Goal: Task Accomplishment & Management: Use online tool/utility

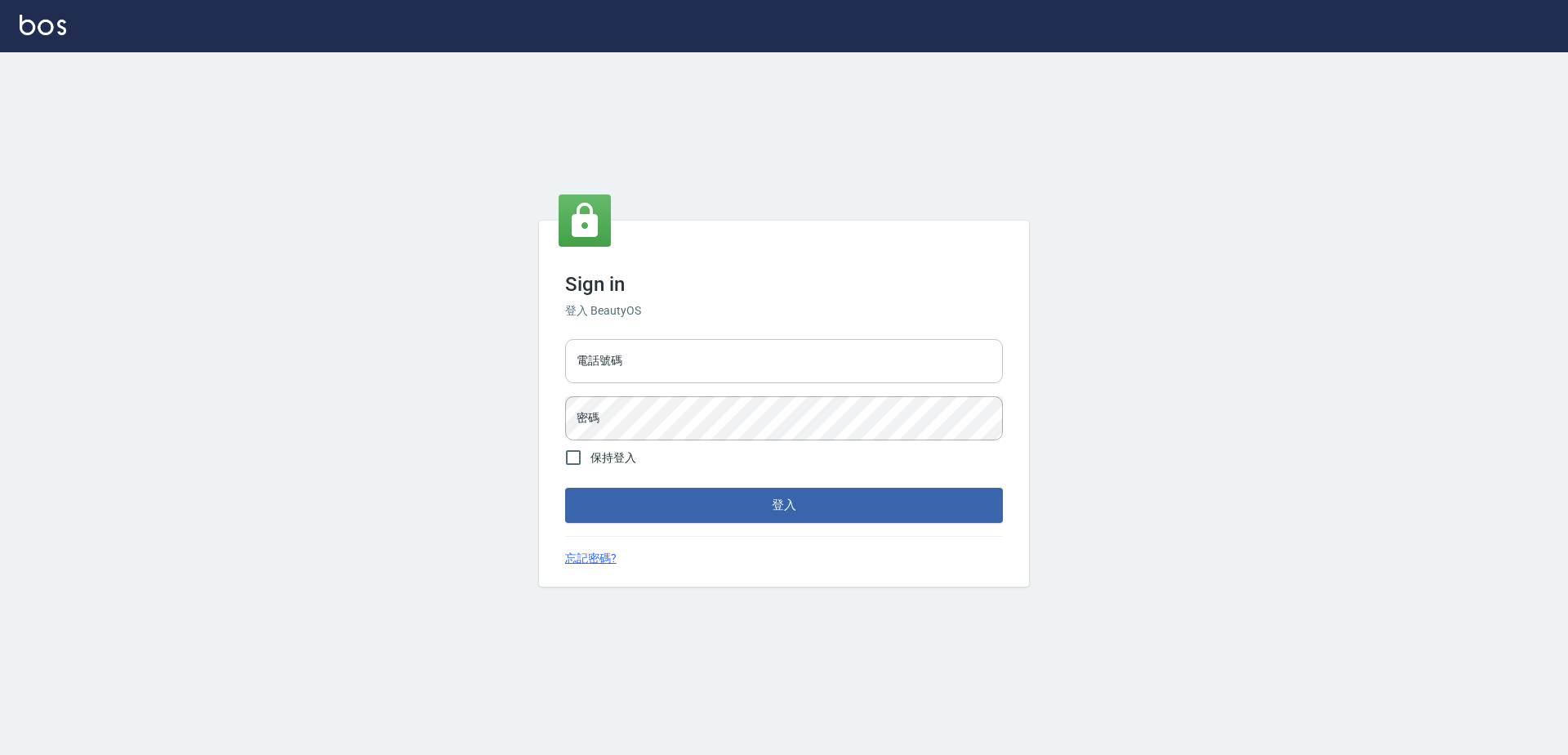
click at [651, 357] on input "電話號碼" at bounding box center [784, 360] width 438 height 44
type input "0423939755"
click at [566, 487] on button "登入" at bounding box center [784, 504] width 438 height 34
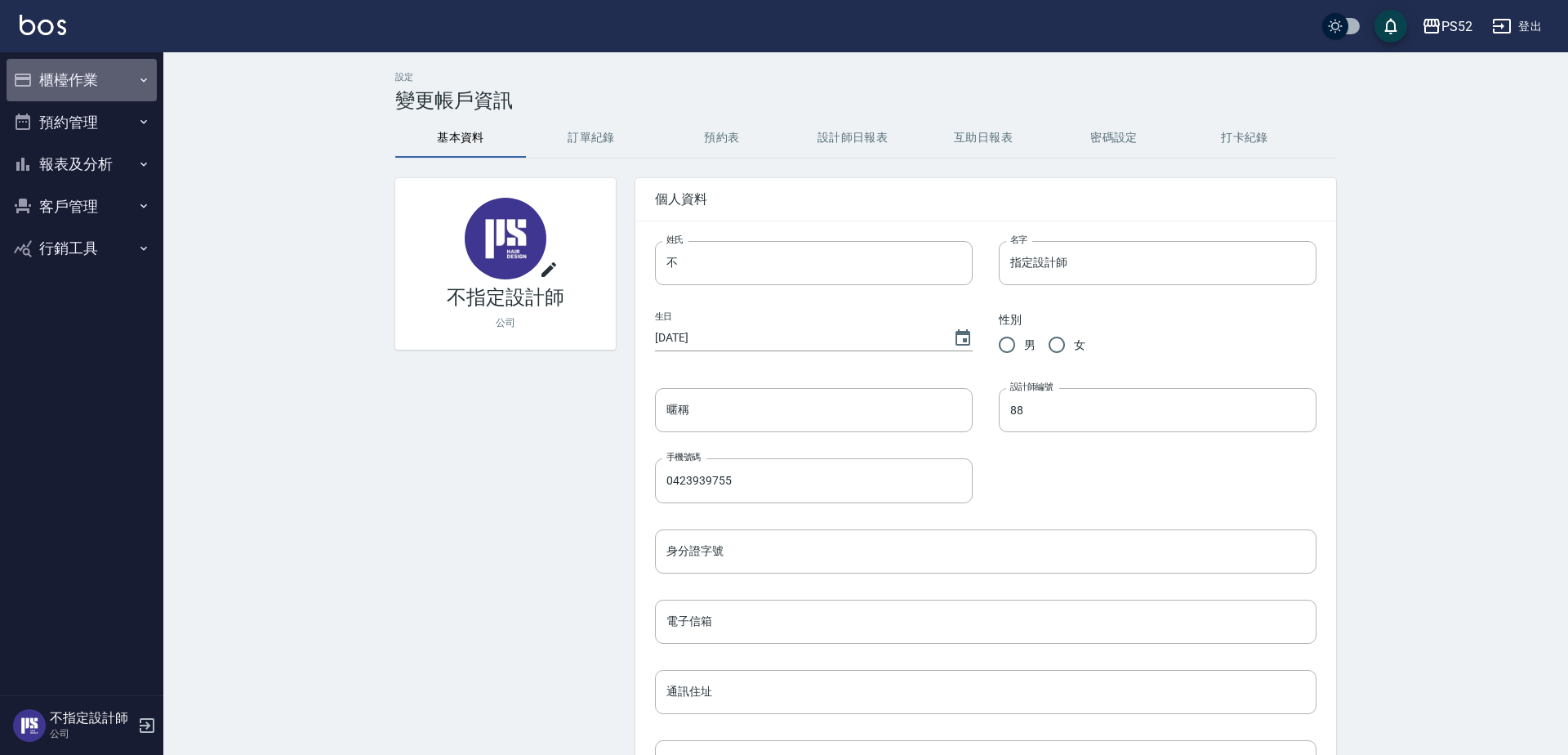
click at [98, 88] on button "櫃檯作業" at bounding box center [82, 79] width 150 height 42
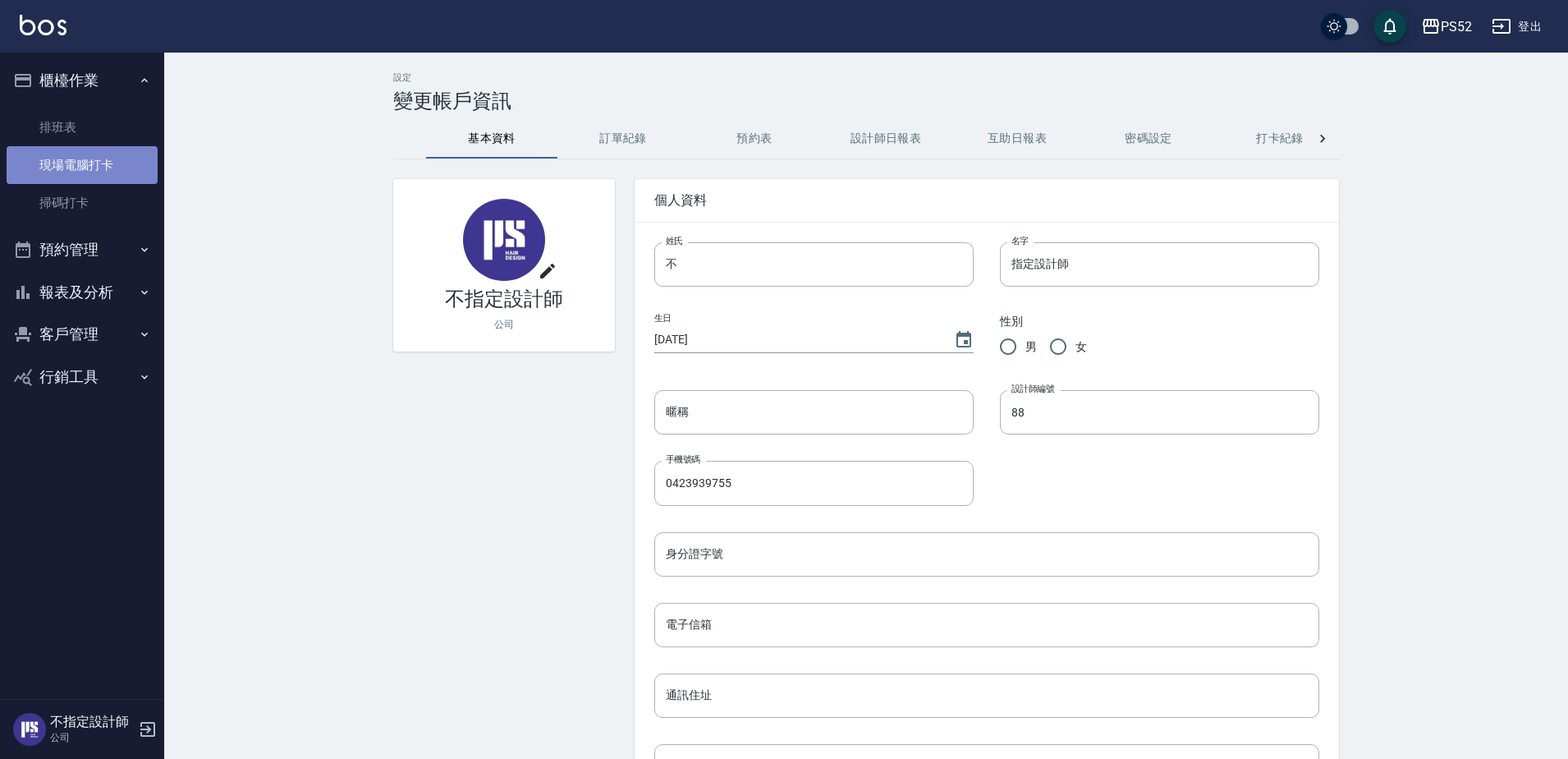
click at [87, 155] on link "現場電腦打卡" at bounding box center [82, 165] width 151 height 37
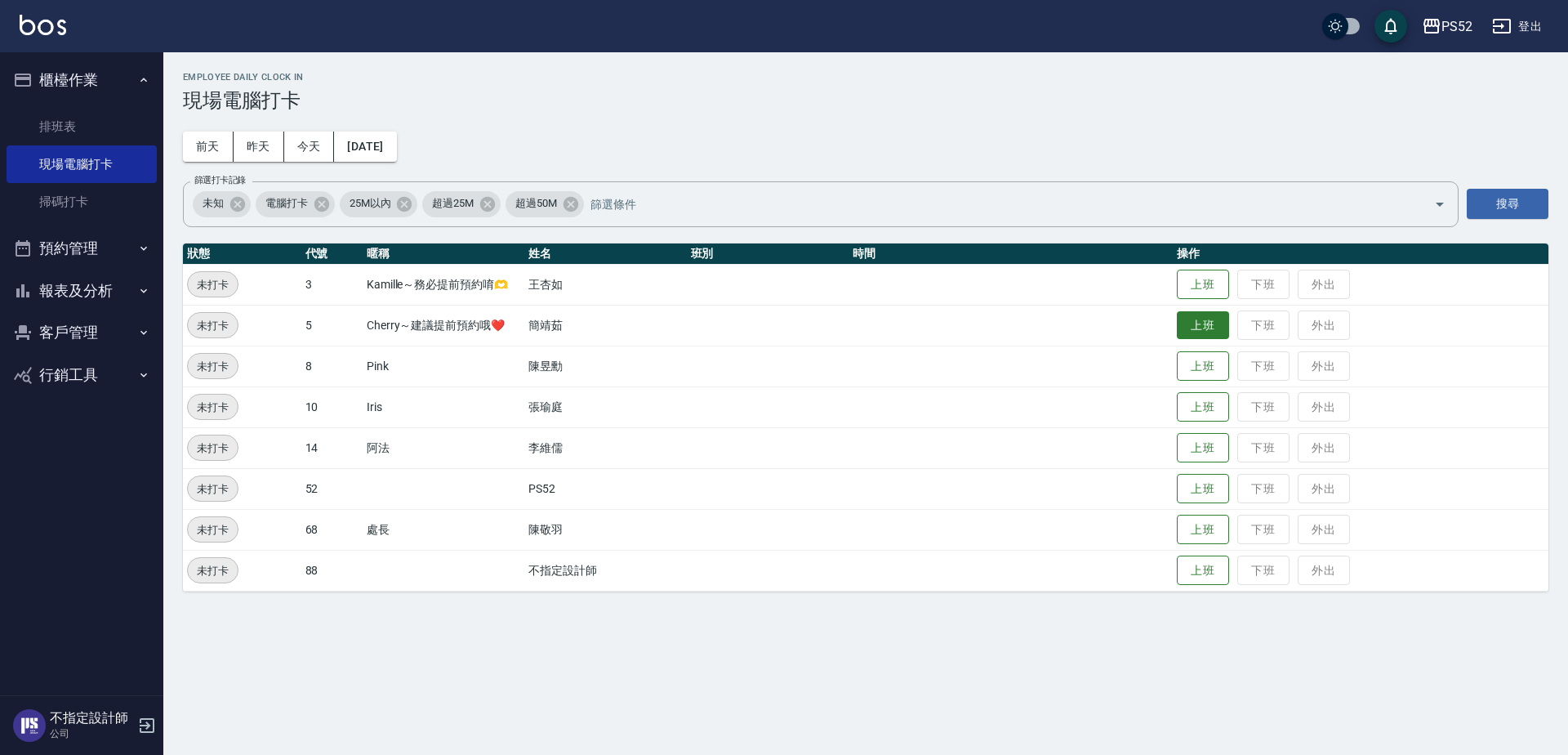
click at [1184, 319] on button "上班" at bounding box center [1204, 325] width 53 height 28
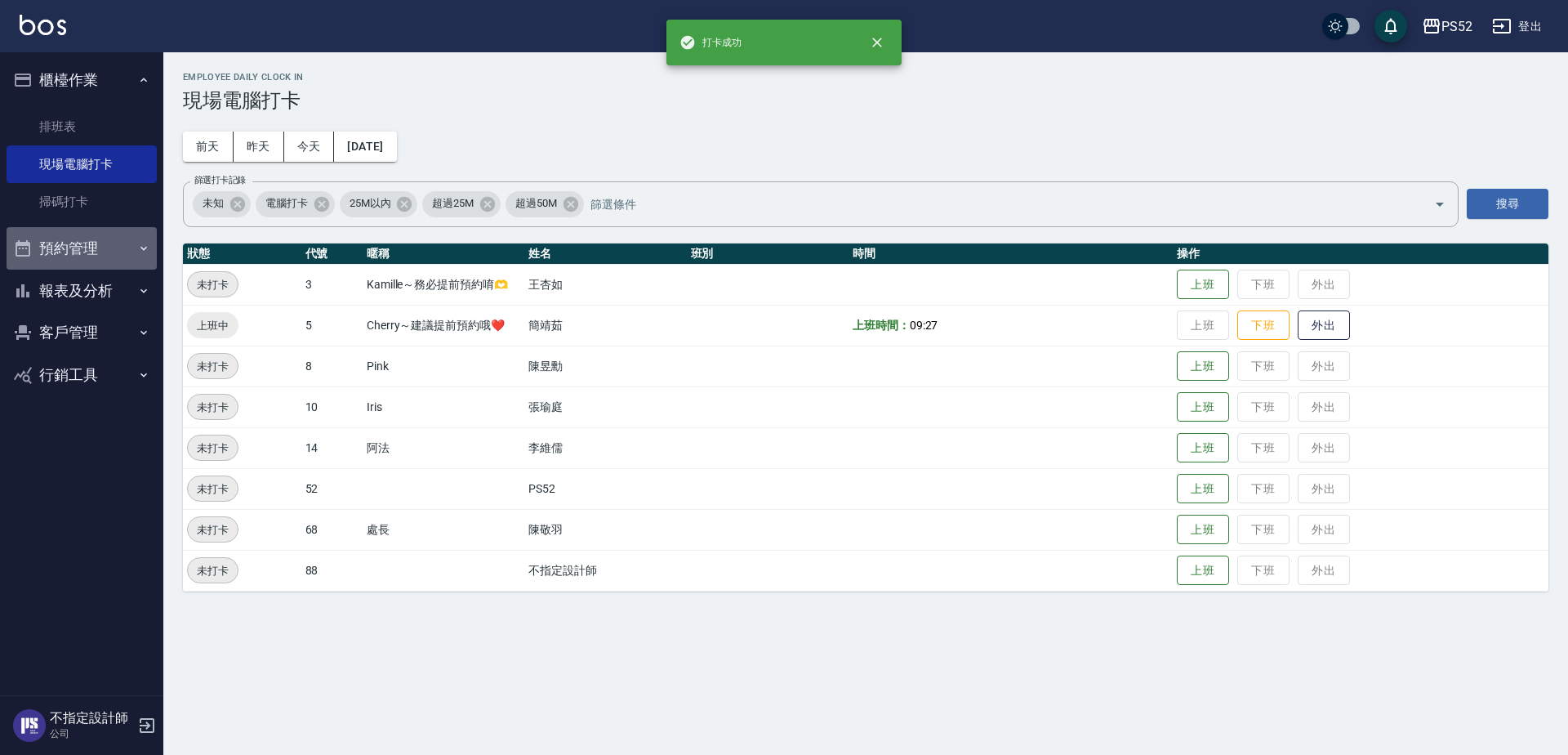
click at [122, 261] on button "預約管理" at bounding box center [82, 247] width 150 height 42
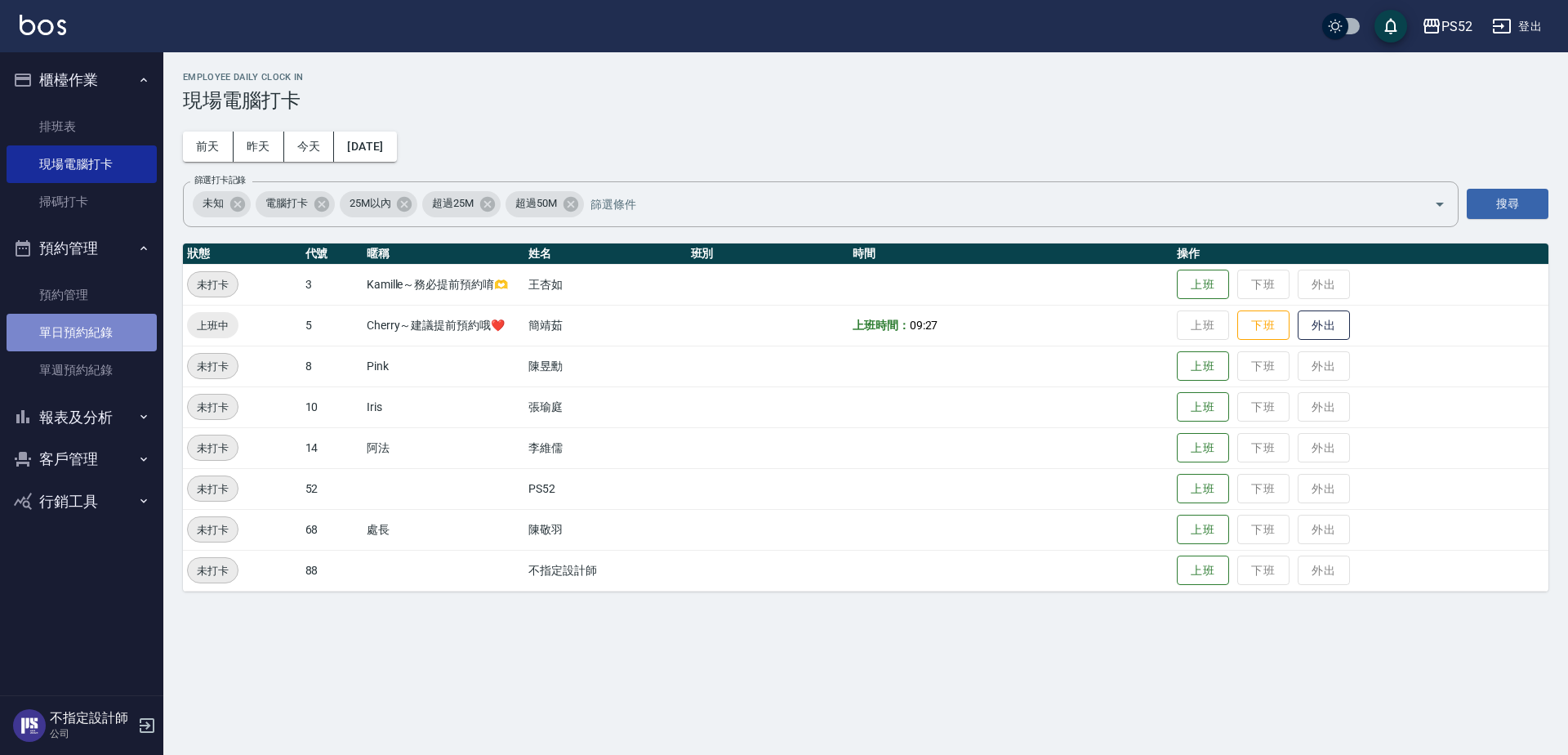
click at [108, 322] on link "單日預約紀錄" at bounding box center [82, 332] width 150 height 37
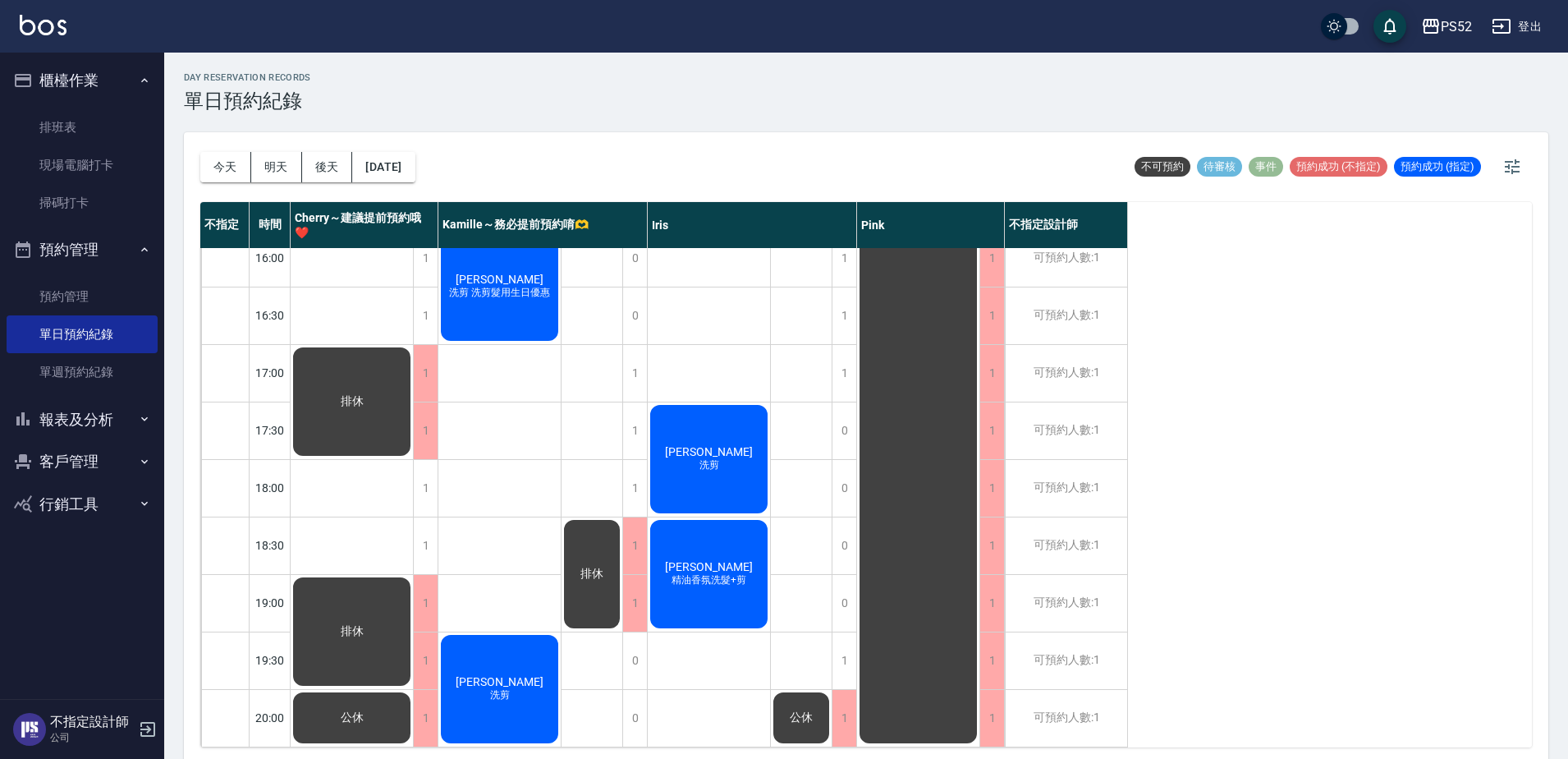
scroll to position [665, 0]
click at [414, 469] on div "1" at bounding box center [425, 488] width 25 height 57
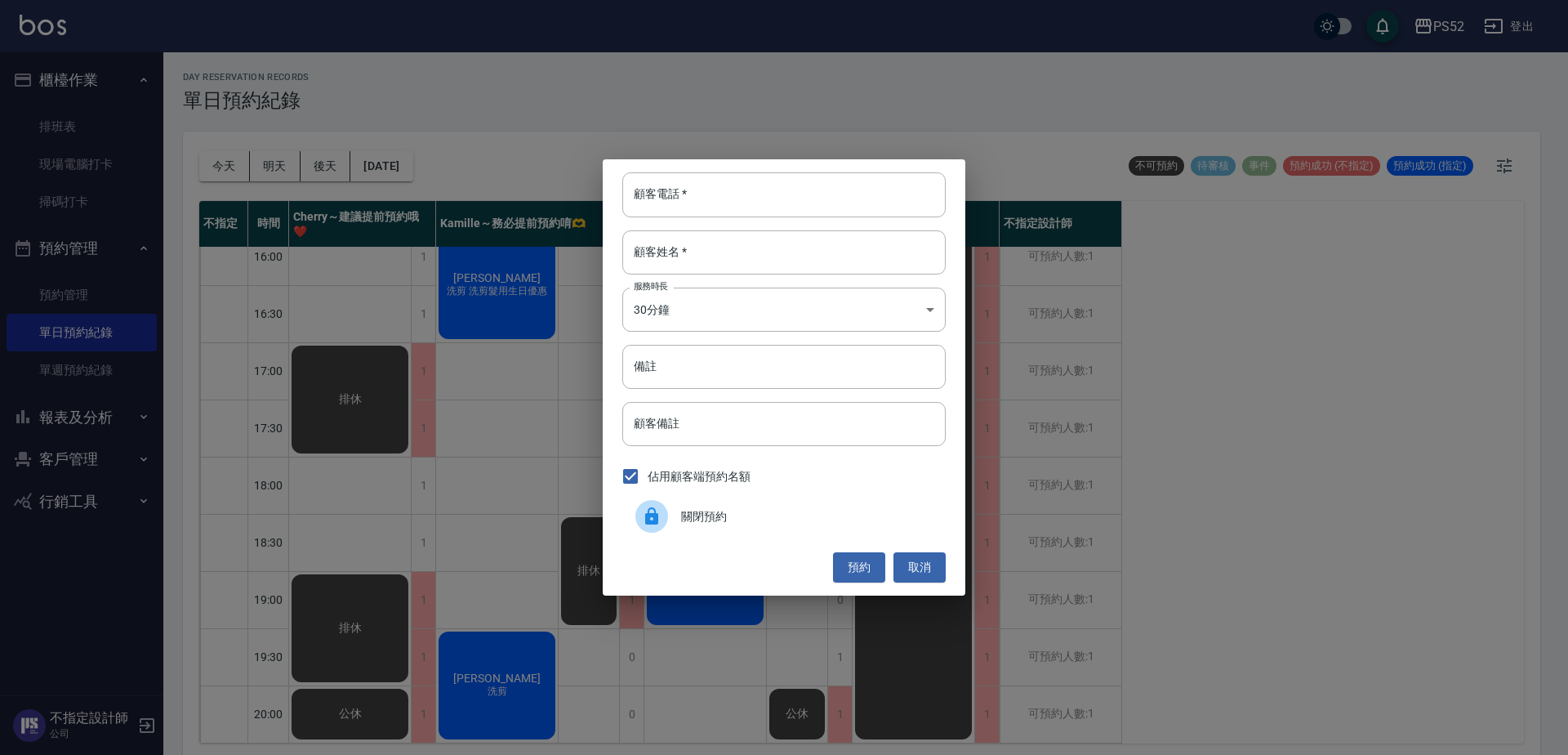
click at [661, 524] on div at bounding box center [652, 516] width 32 height 32
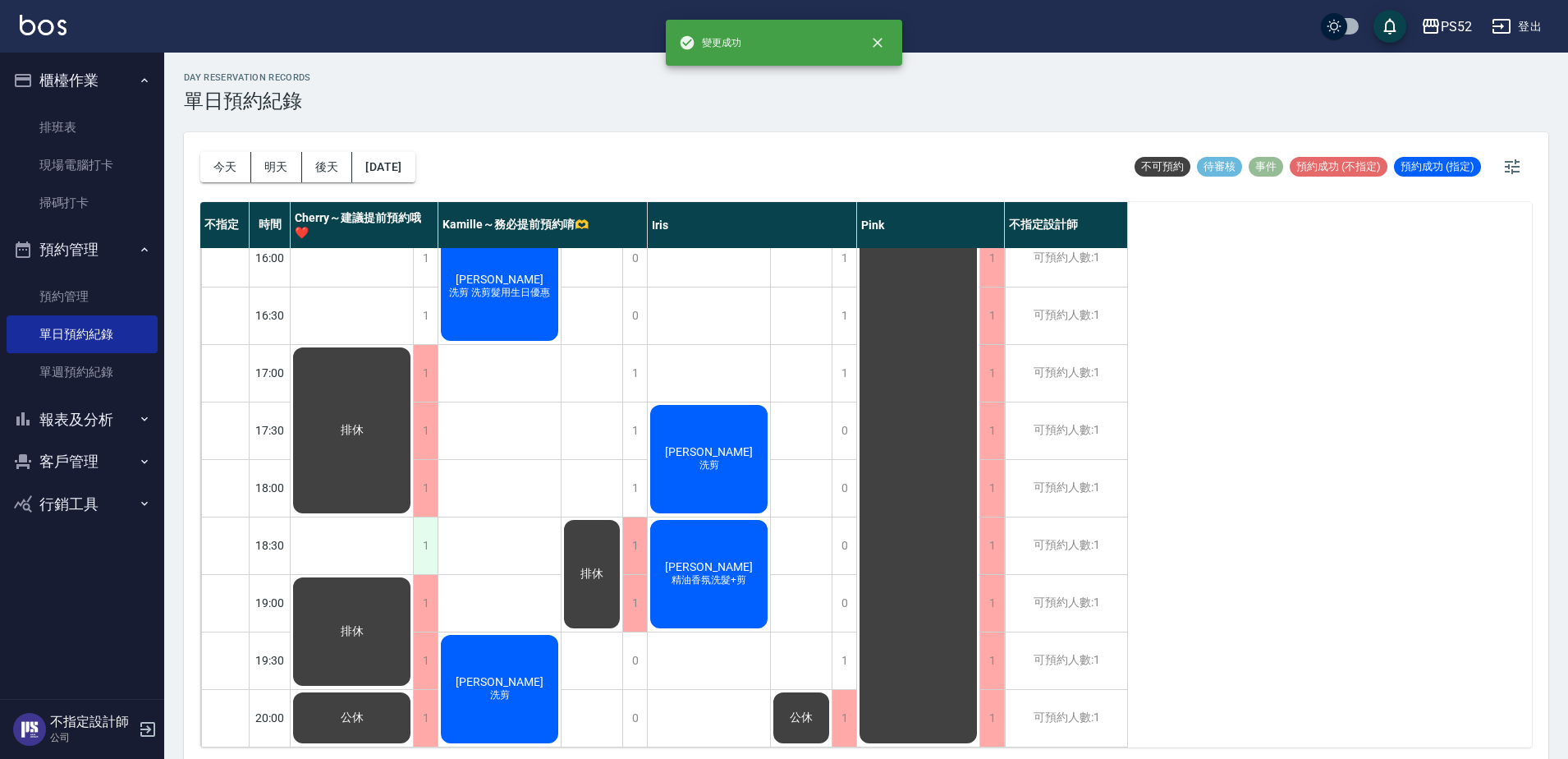
click at [430, 528] on div "1" at bounding box center [425, 546] width 25 height 57
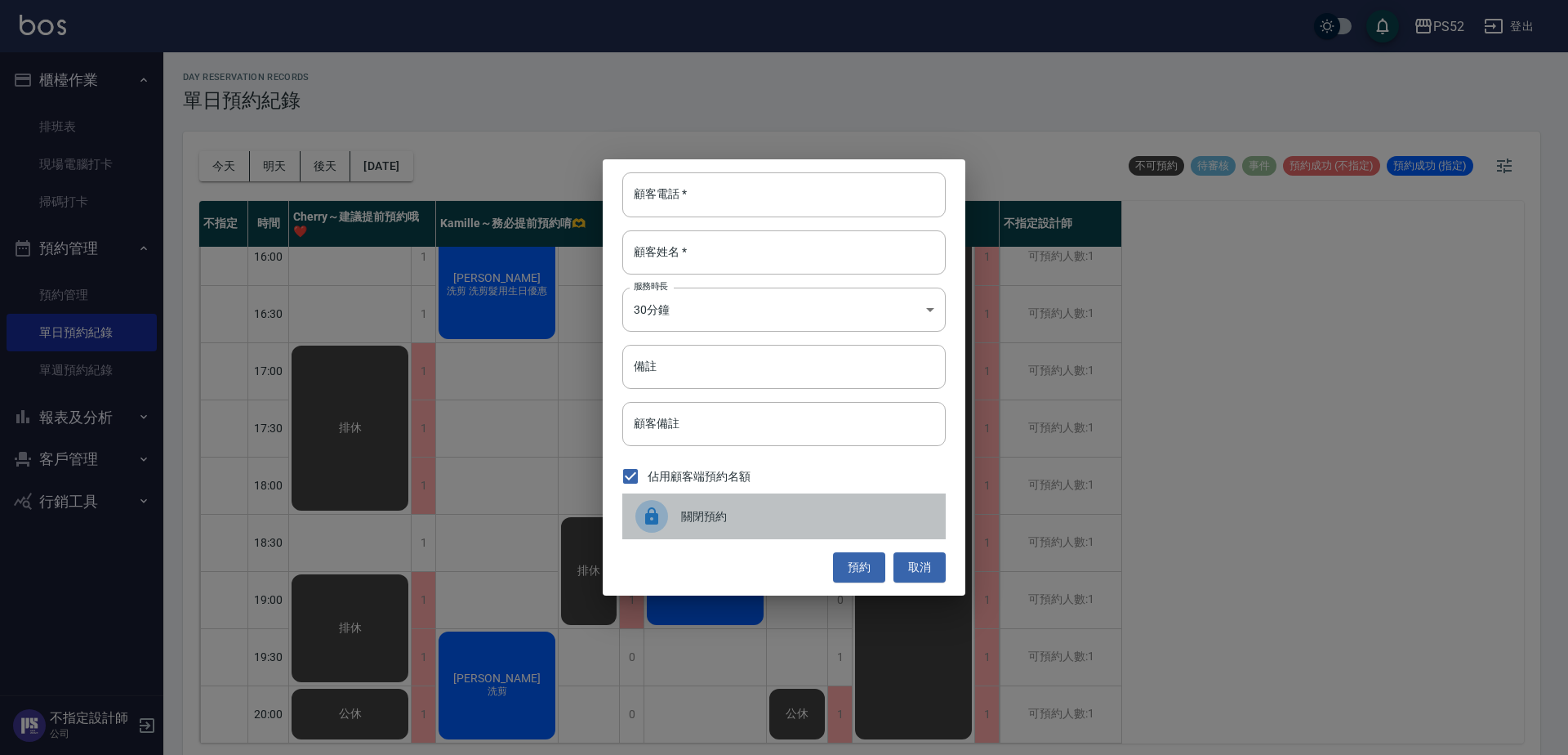
click at [715, 520] on span "關閉預約" at bounding box center [807, 517] width 252 height 18
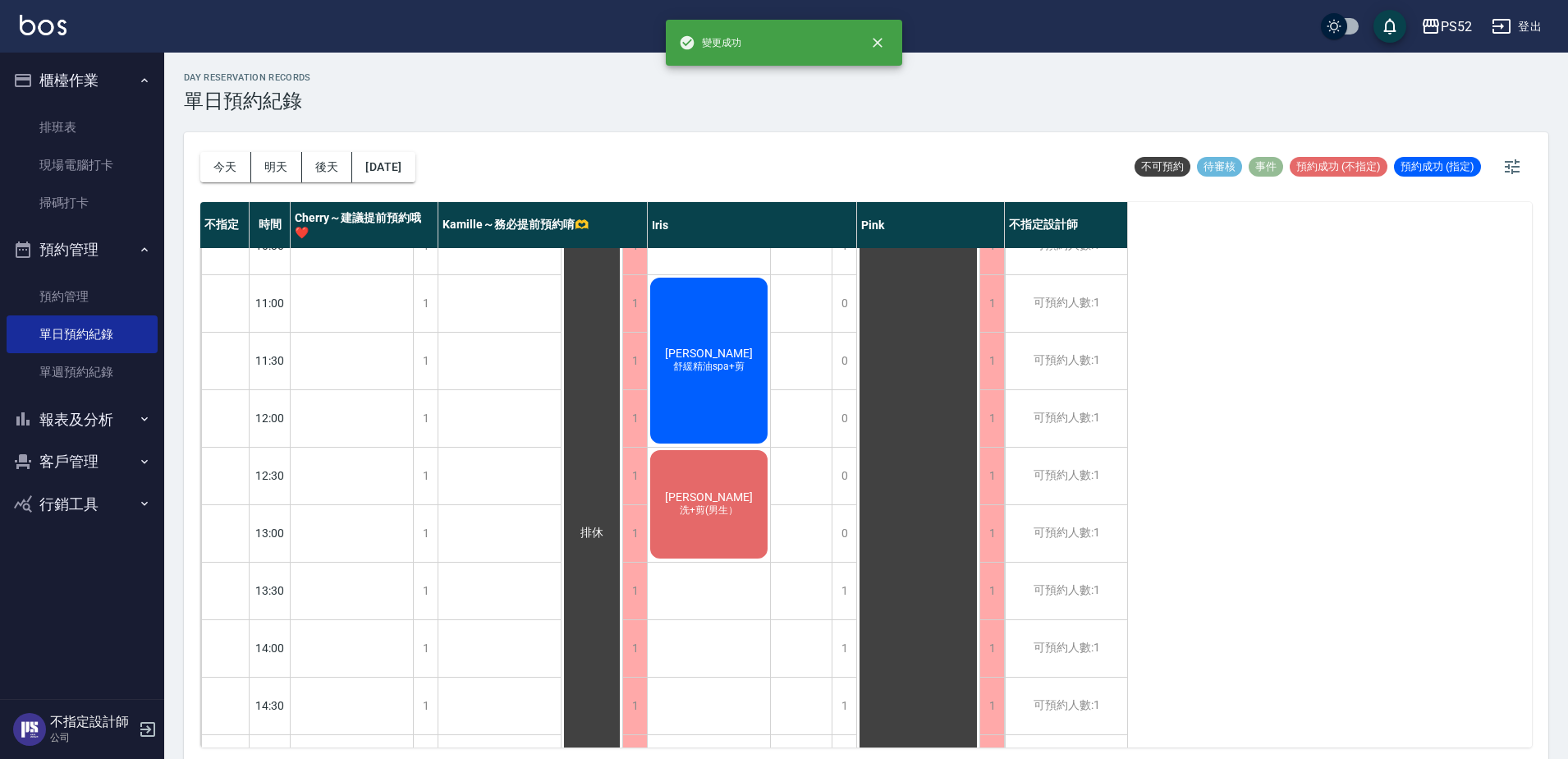
scroll to position [0, 0]
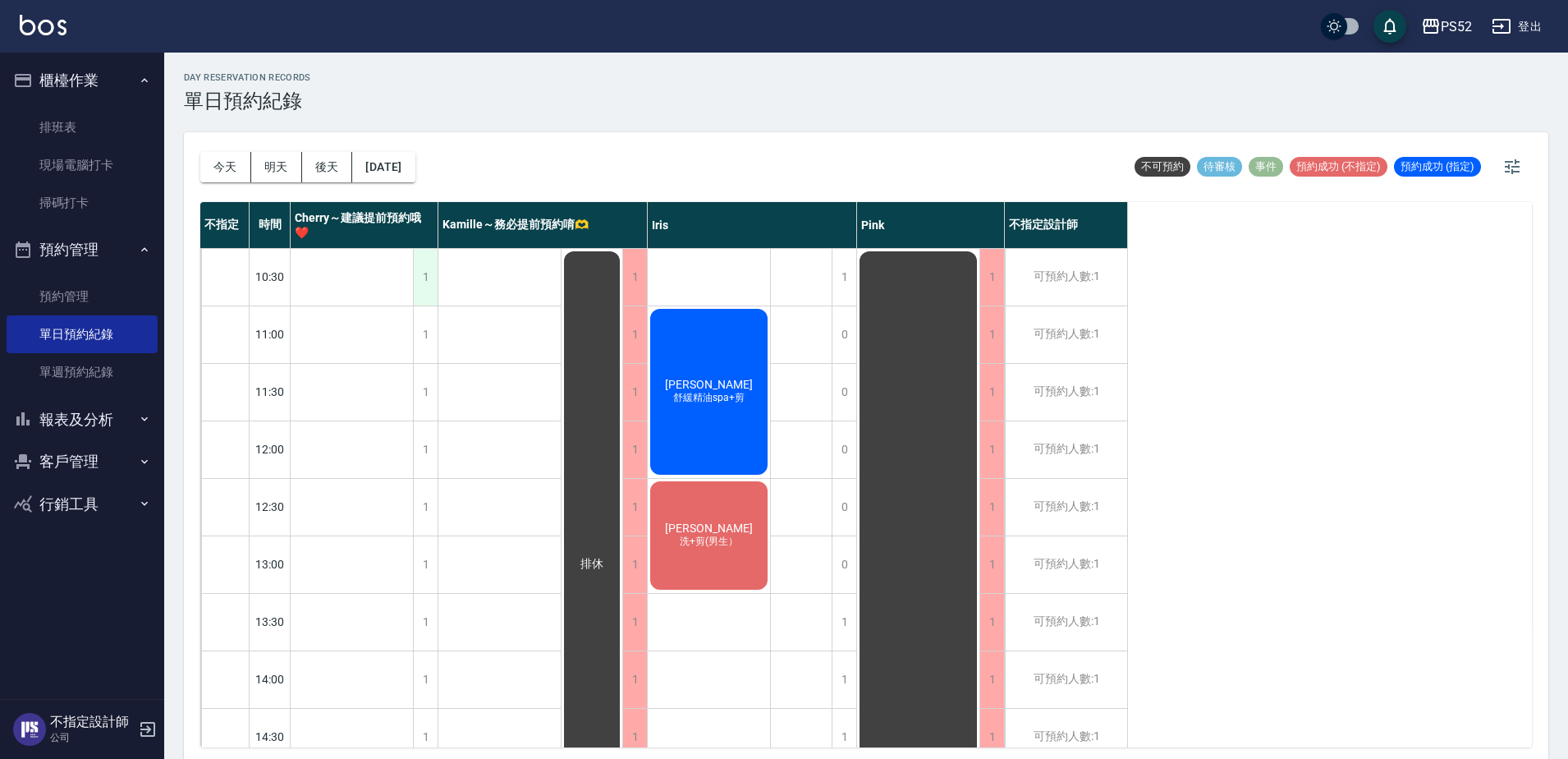
click at [415, 276] on div "1" at bounding box center [425, 277] width 25 height 57
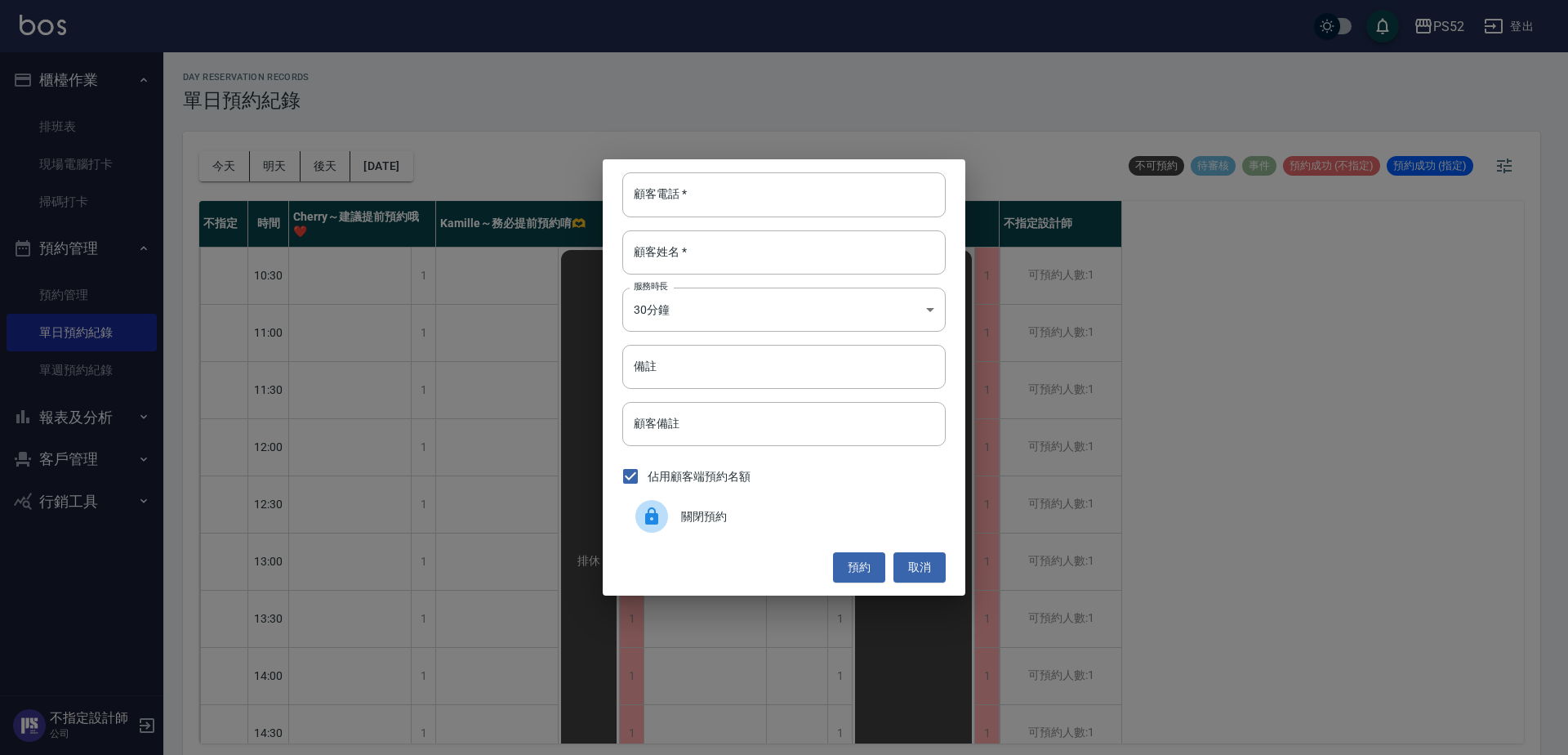
click at [823, 528] on div "關閉預約" at bounding box center [784, 516] width 323 height 46
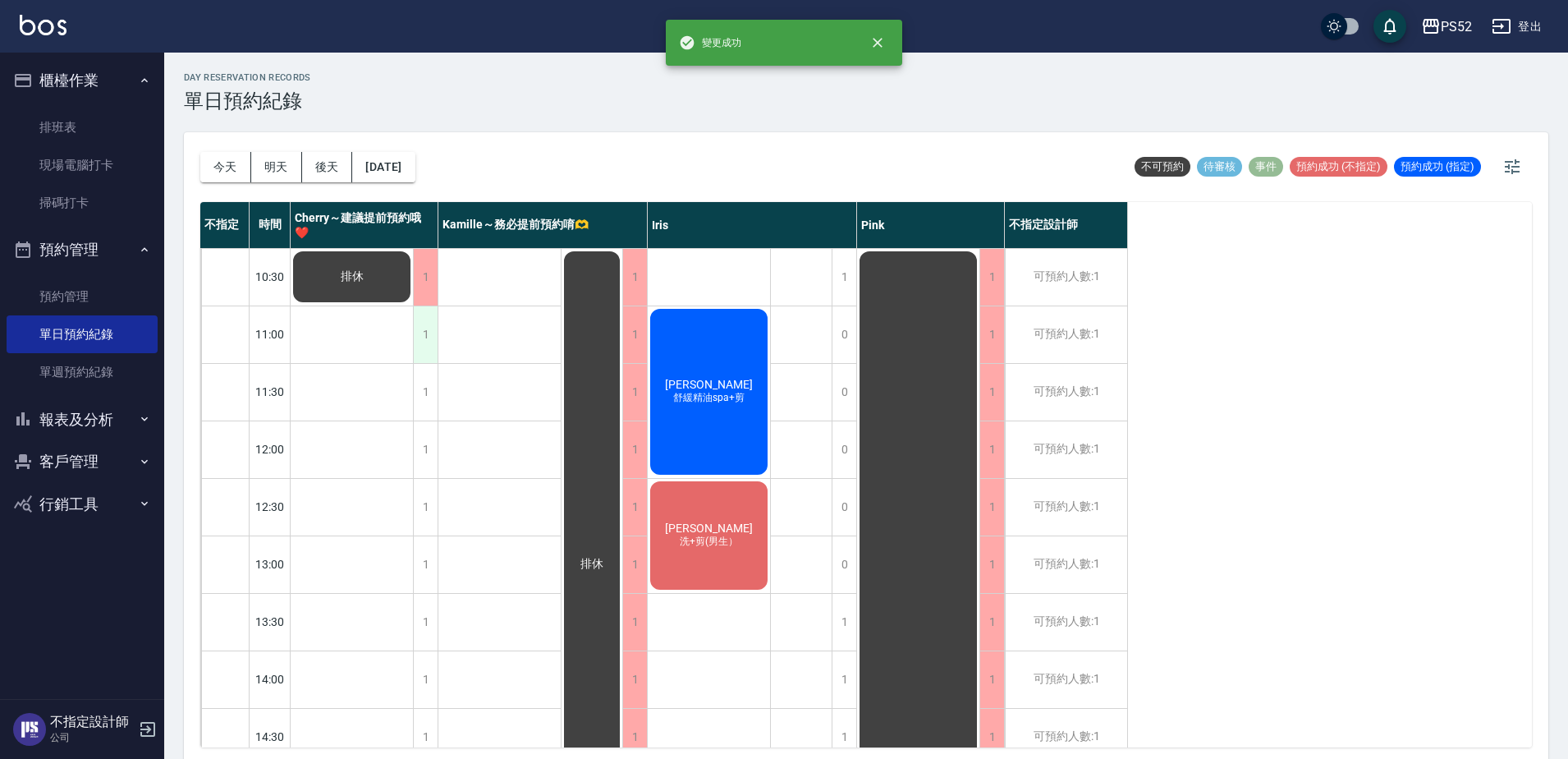
click at [429, 350] on div "1" at bounding box center [425, 335] width 25 height 57
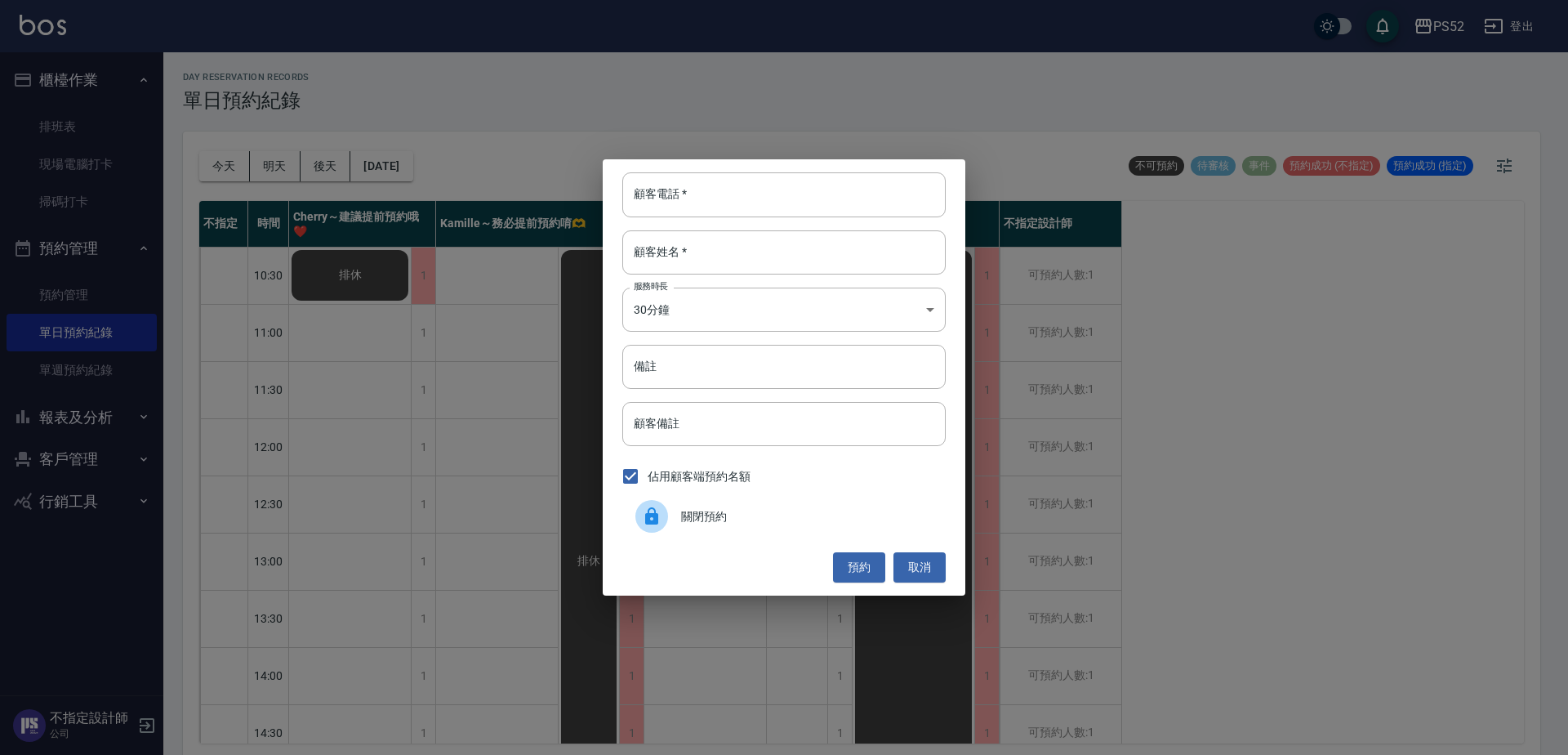
click at [689, 511] on span "關閉預約" at bounding box center [807, 517] width 252 height 18
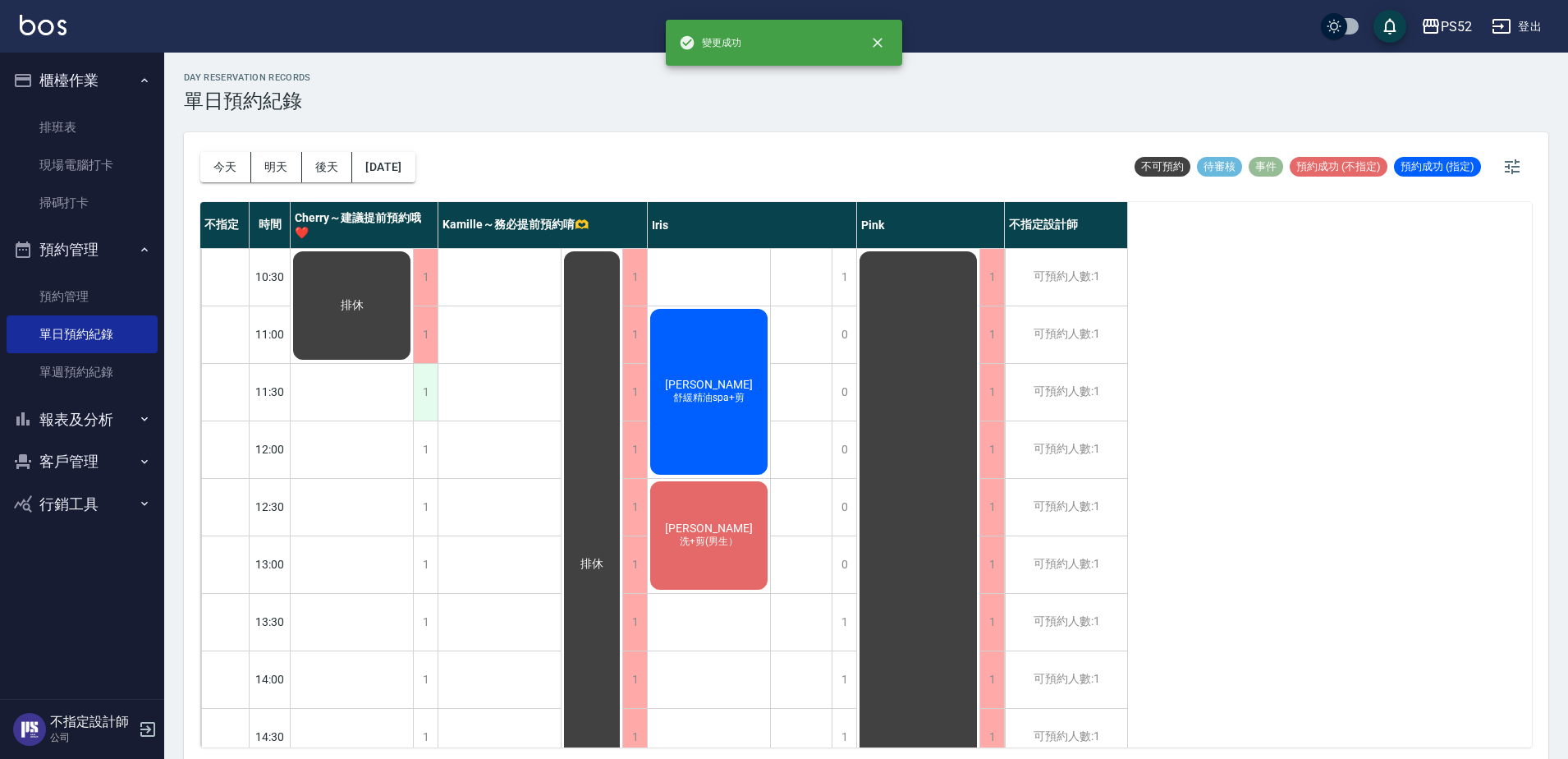
click at [433, 396] on div "1" at bounding box center [425, 392] width 25 height 57
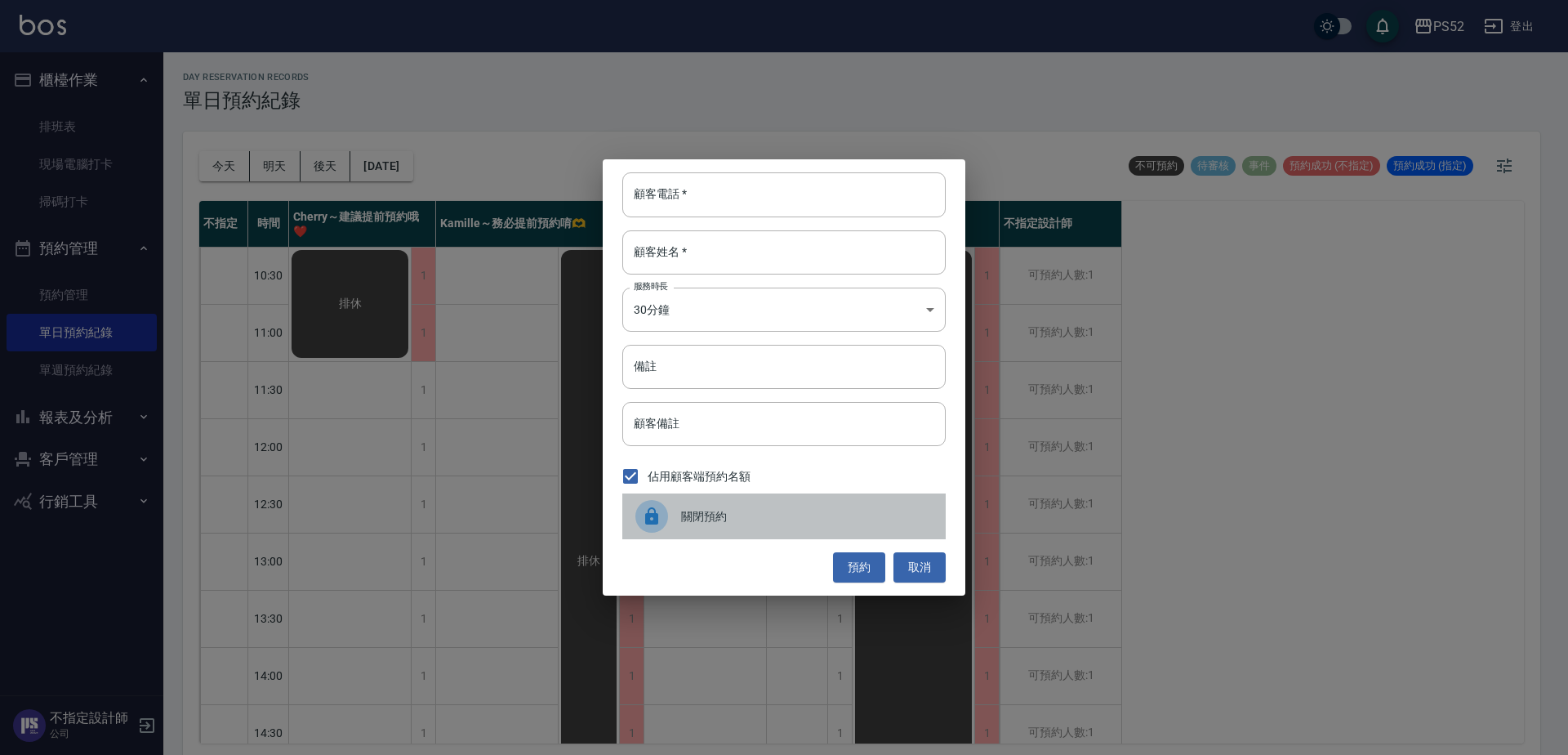
click at [701, 505] on div "關閉預約" at bounding box center [784, 516] width 323 height 46
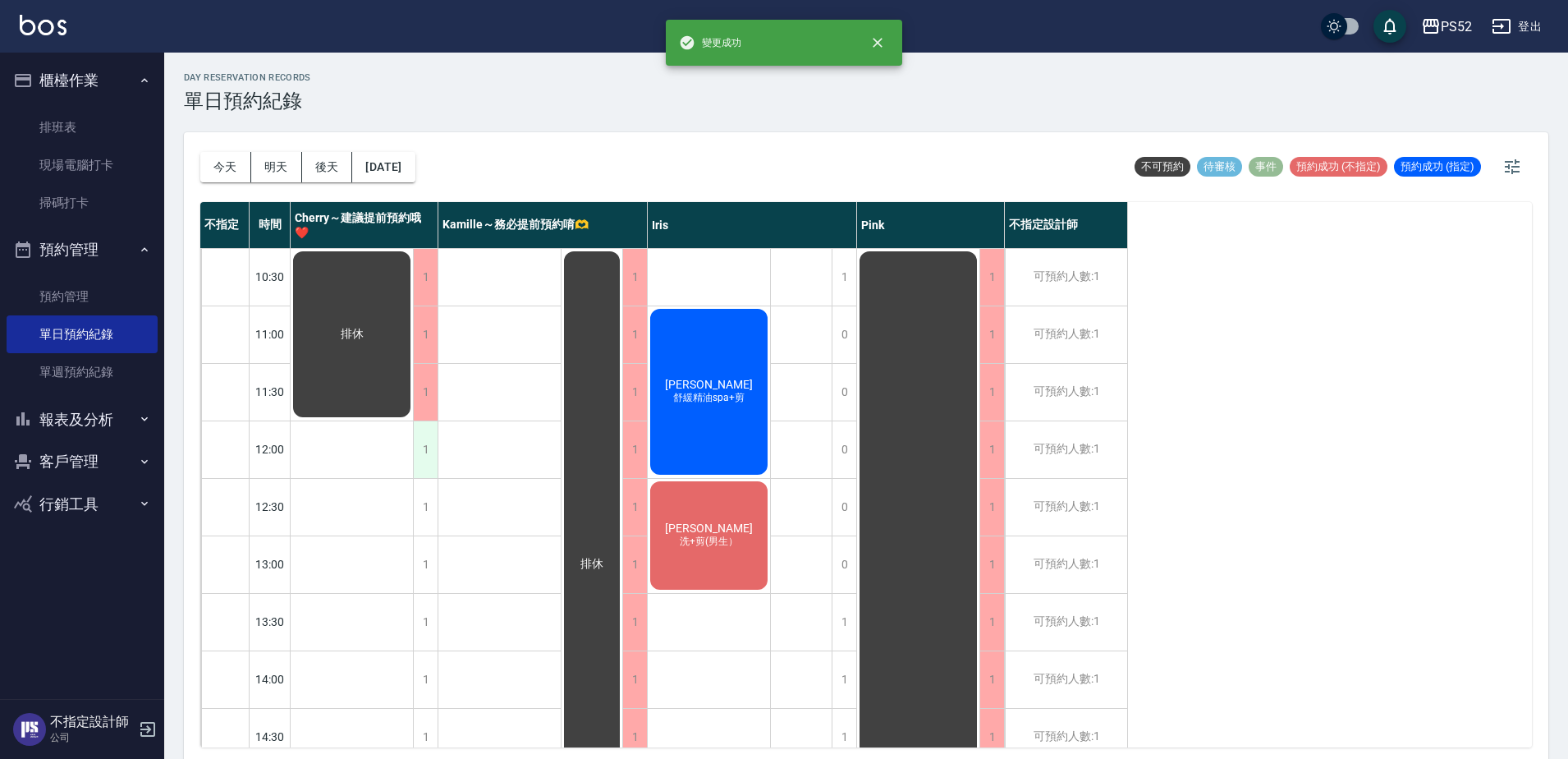
click at [425, 461] on div "1" at bounding box center [425, 450] width 25 height 57
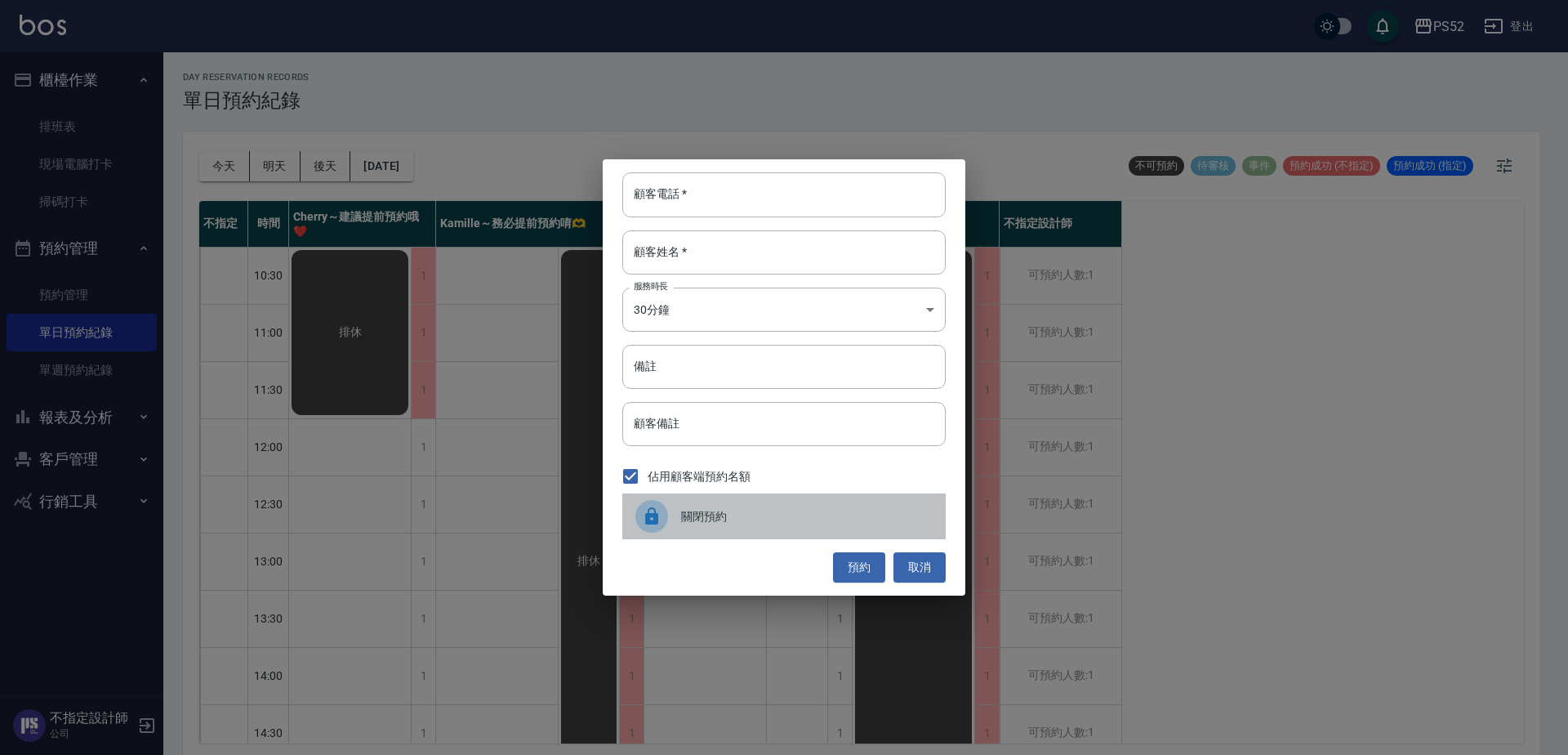
click at [863, 530] on div "關閉預約" at bounding box center [784, 516] width 323 height 46
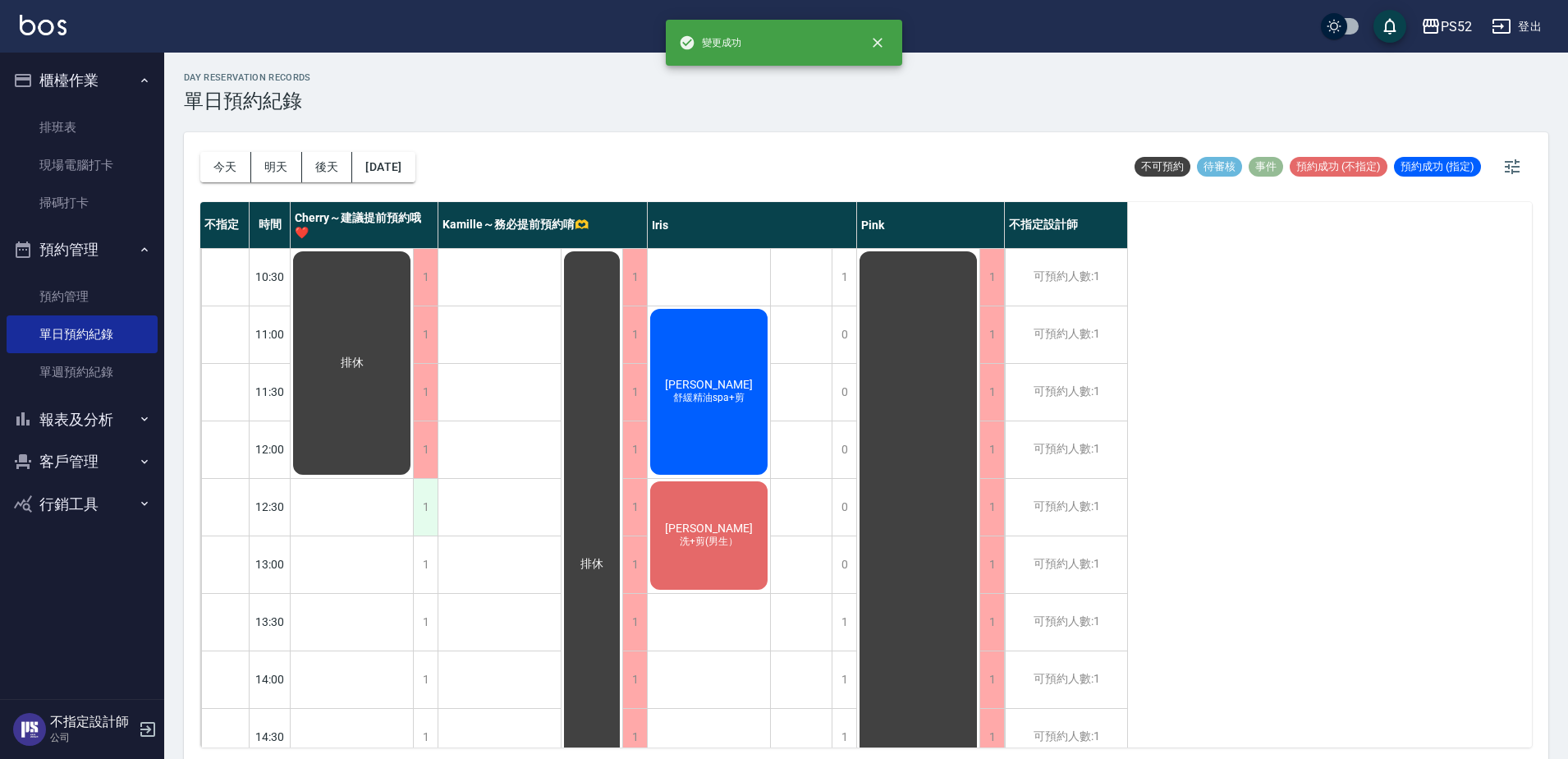
click at [423, 507] on div "1" at bounding box center [425, 507] width 25 height 57
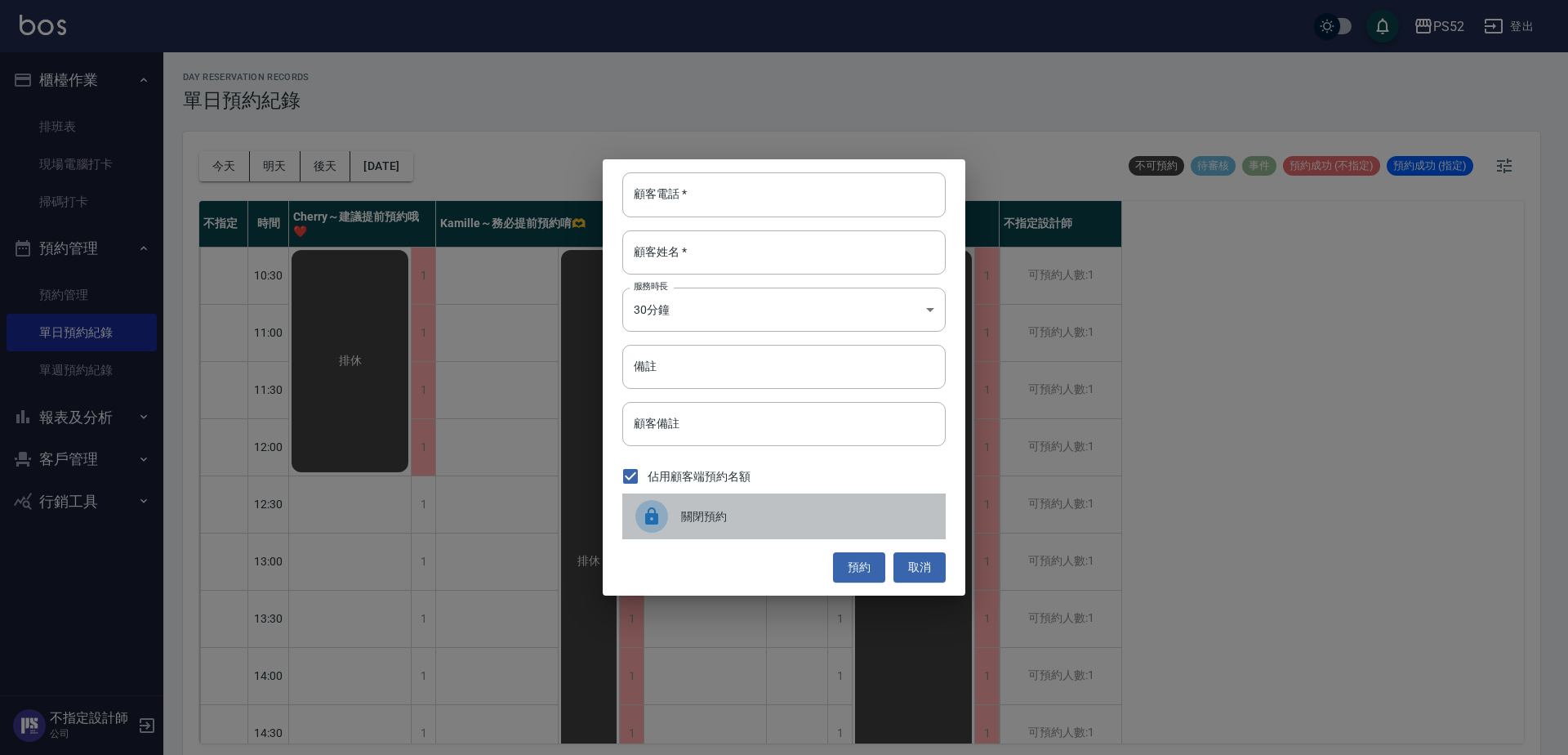
click at [670, 528] on div at bounding box center [658, 516] width 46 height 32
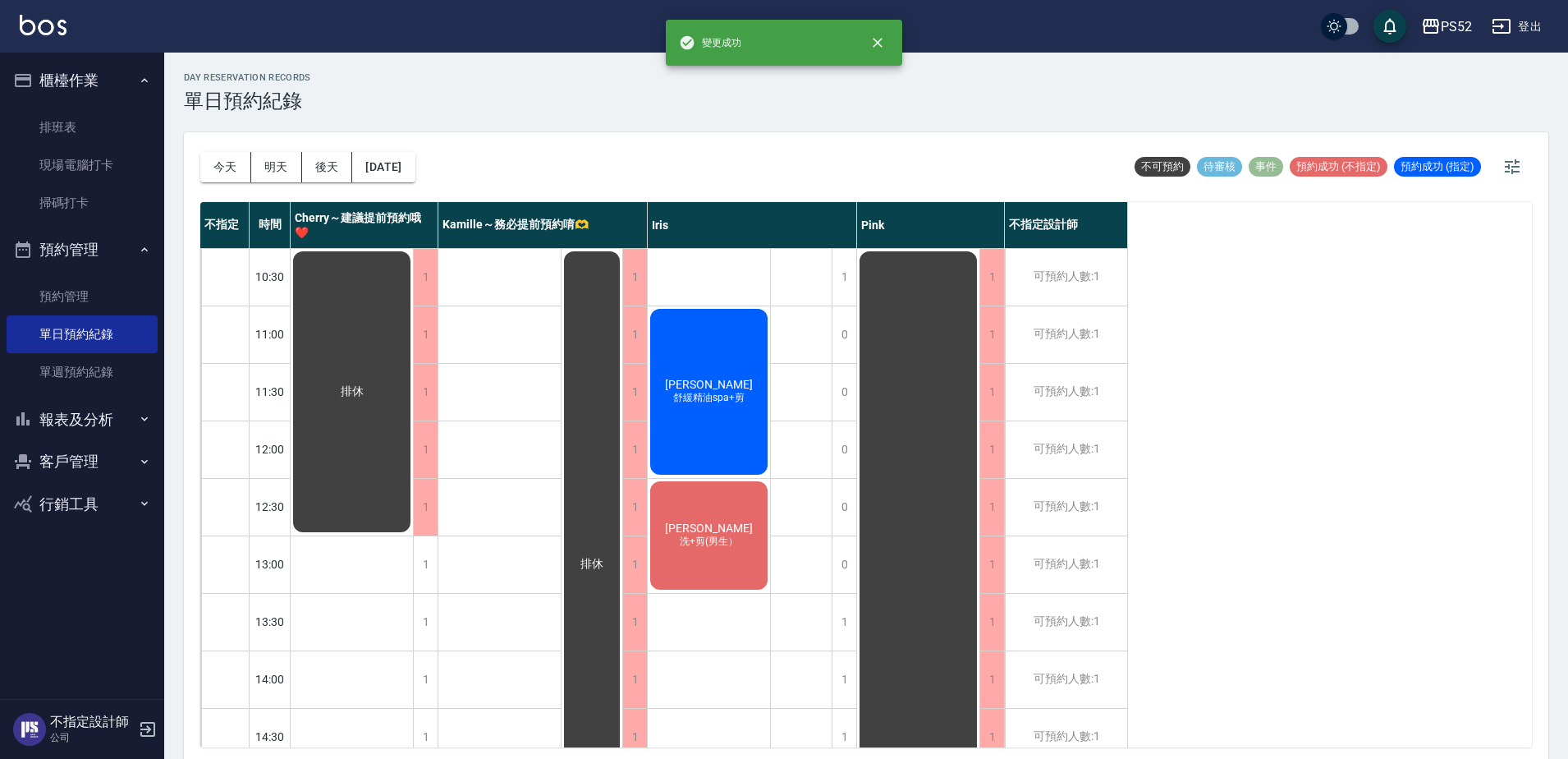
click at [425, 568] on div "1" at bounding box center [425, 565] width 25 height 57
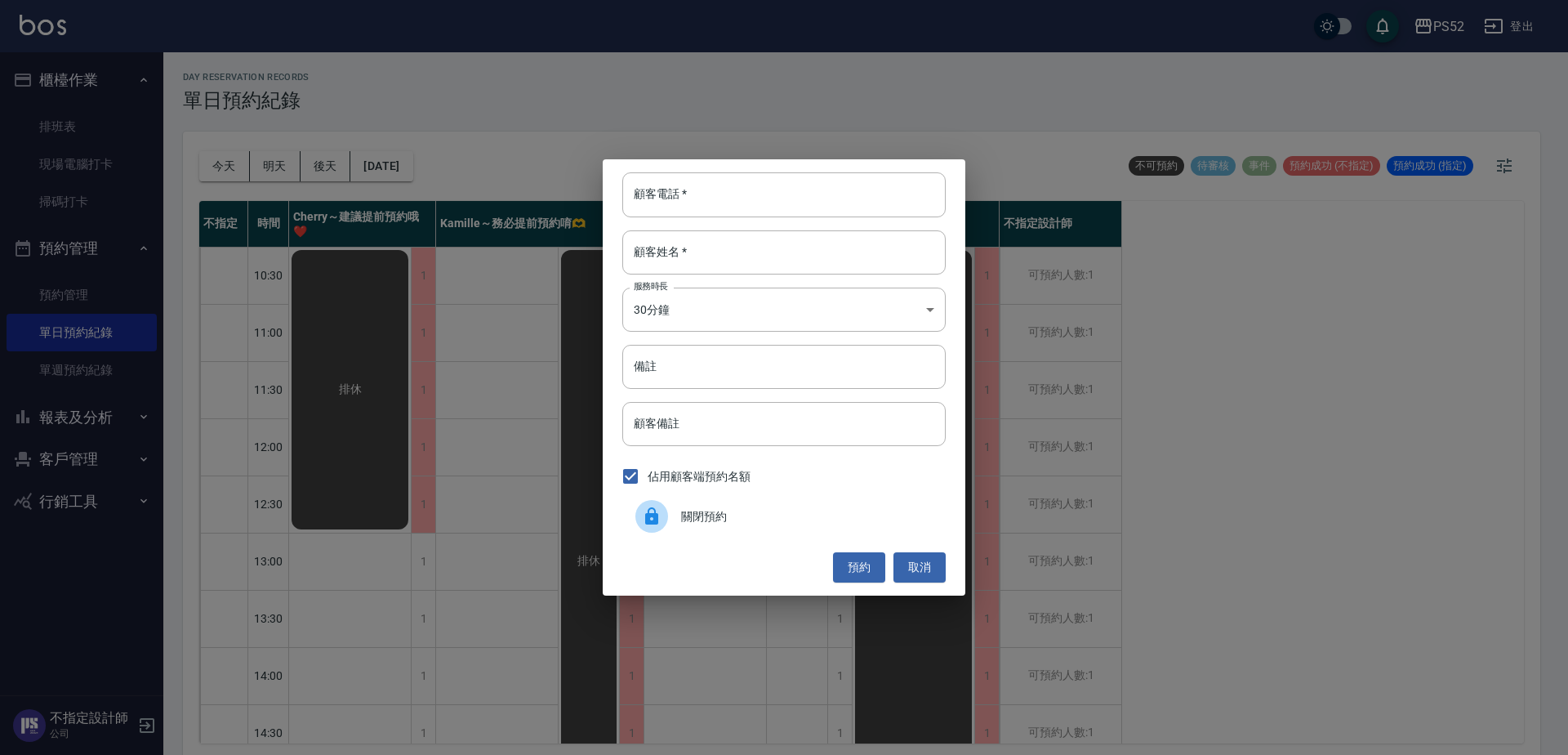
click at [703, 506] on div "關閉預約" at bounding box center [784, 516] width 323 height 46
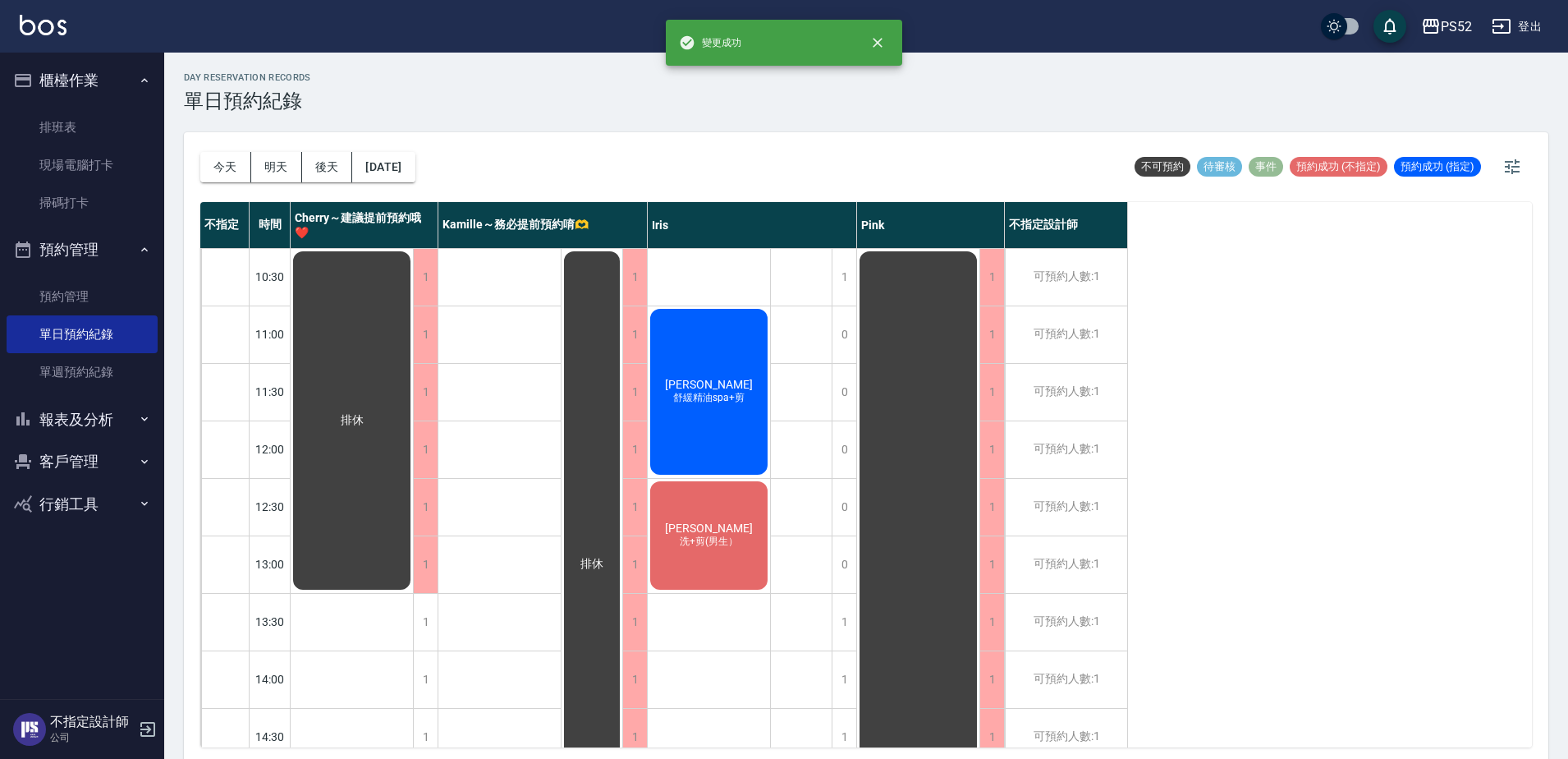
click at [433, 623] on div "1" at bounding box center [425, 623] width 25 height 57
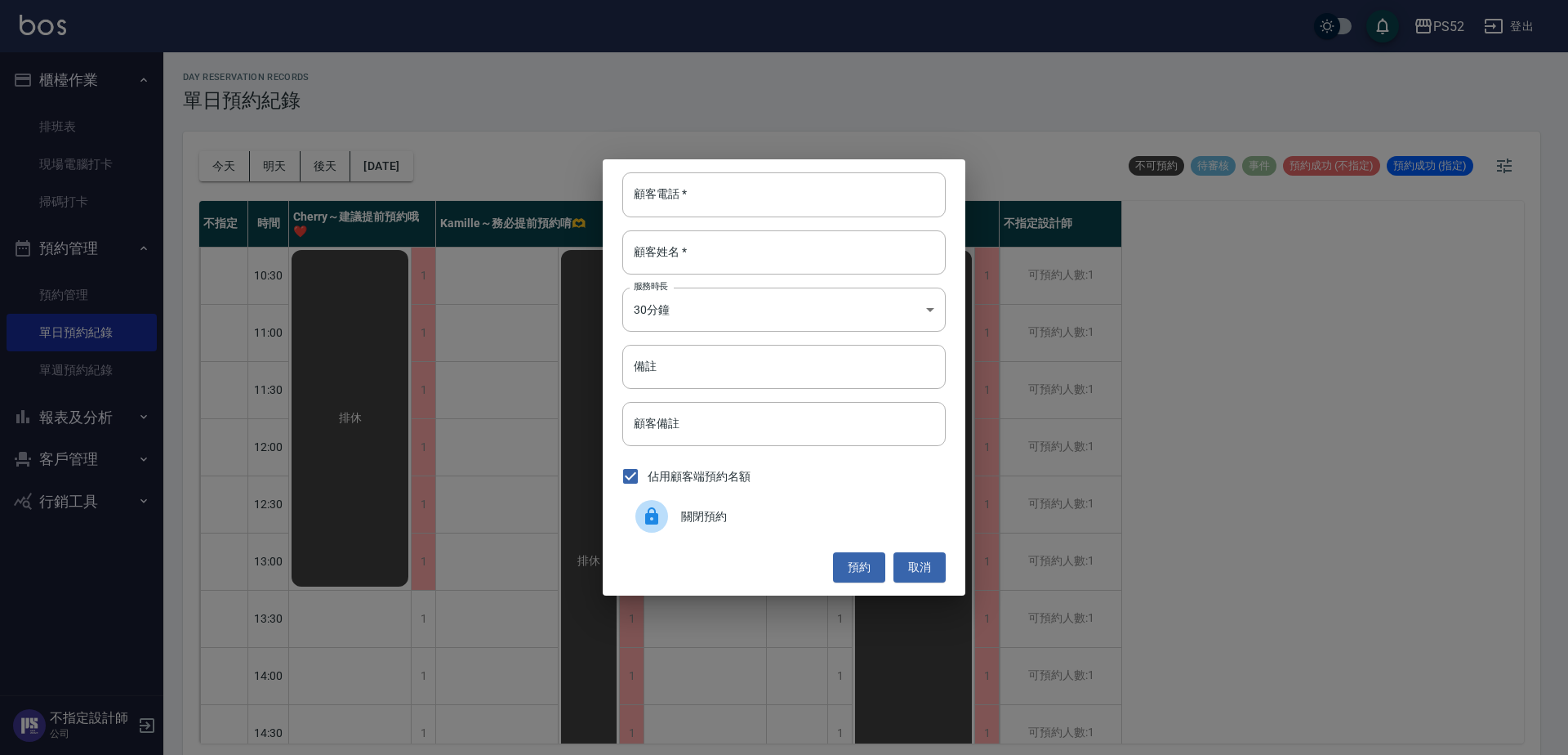
click at [741, 530] on div "關閉預約" at bounding box center [784, 516] width 323 height 46
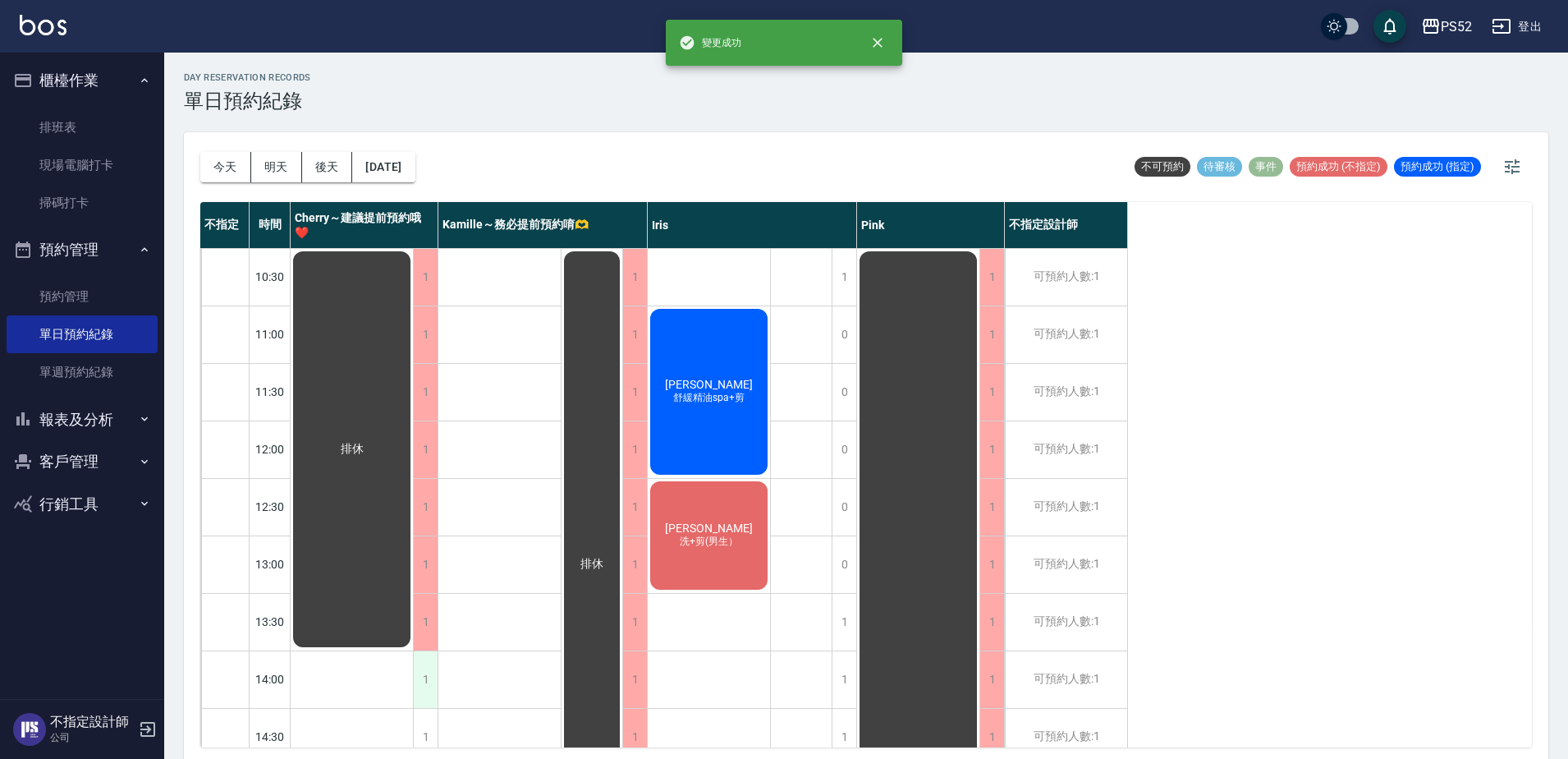
click at [432, 674] on div "1" at bounding box center [425, 679] width 25 height 57
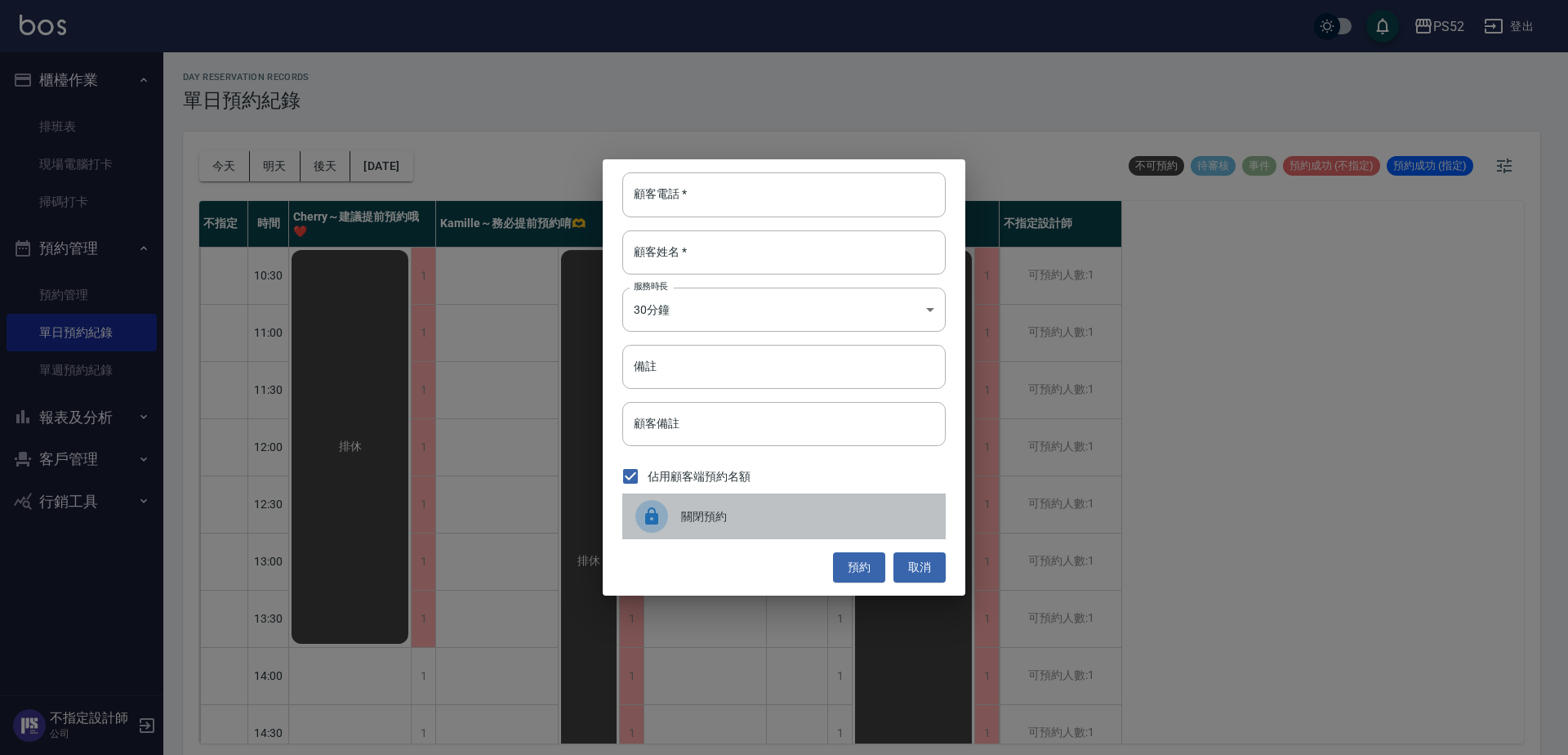
click at [737, 529] on div "關閉預約" at bounding box center [784, 516] width 323 height 46
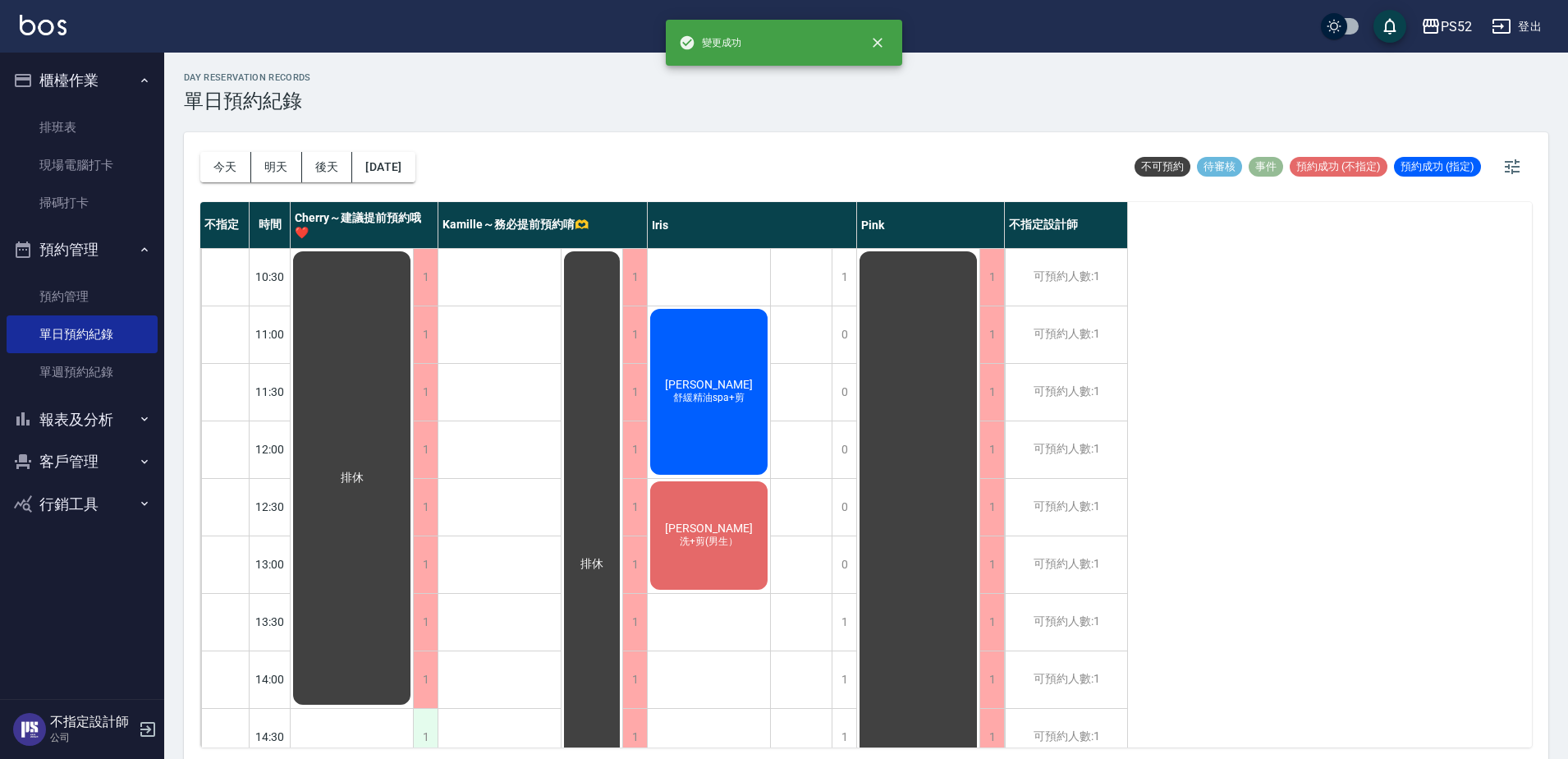
click at [415, 723] on div "1" at bounding box center [425, 737] width 25 height 57
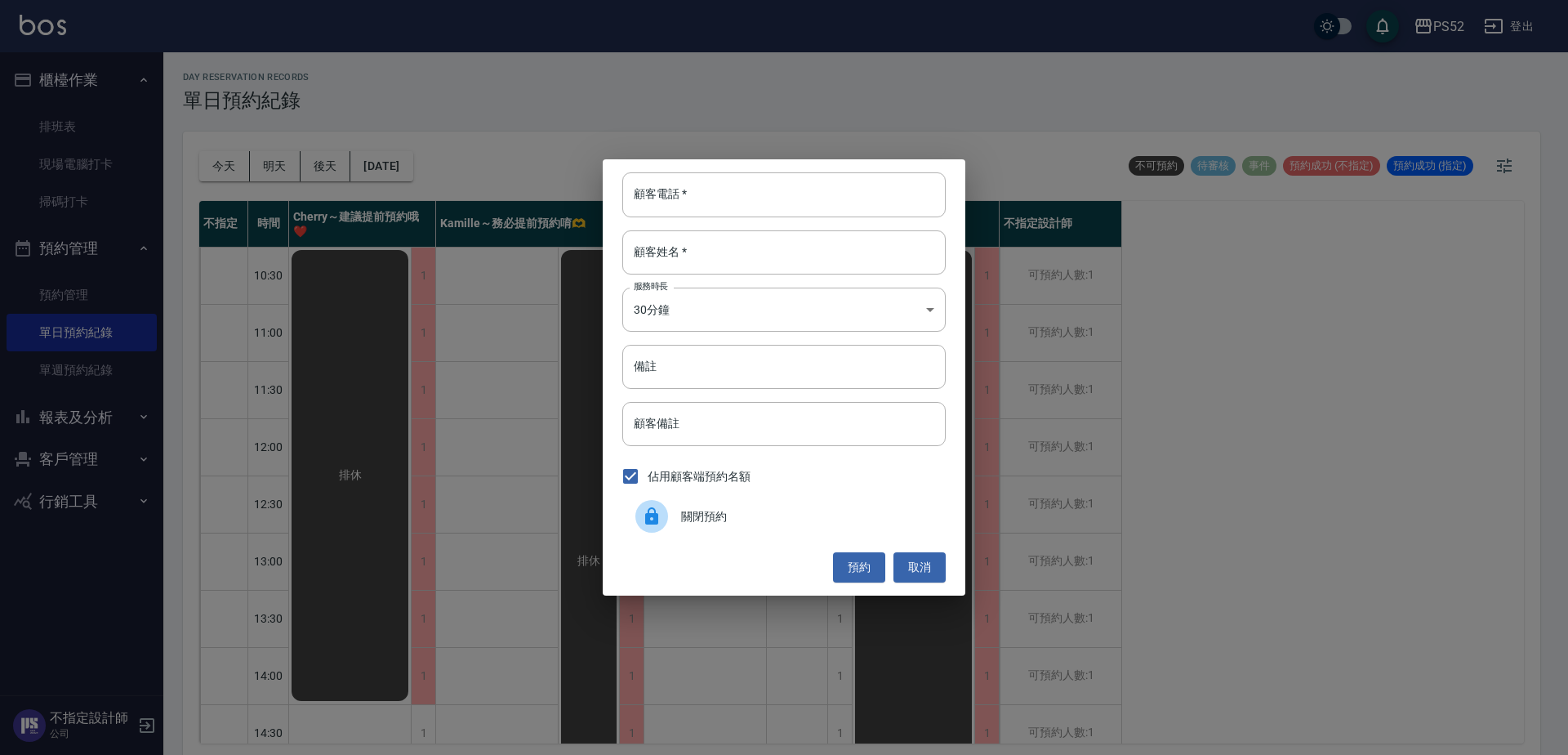
click at [729, 506] on div "關閉預約" at bounding box center [784, 516] width 323 height 46
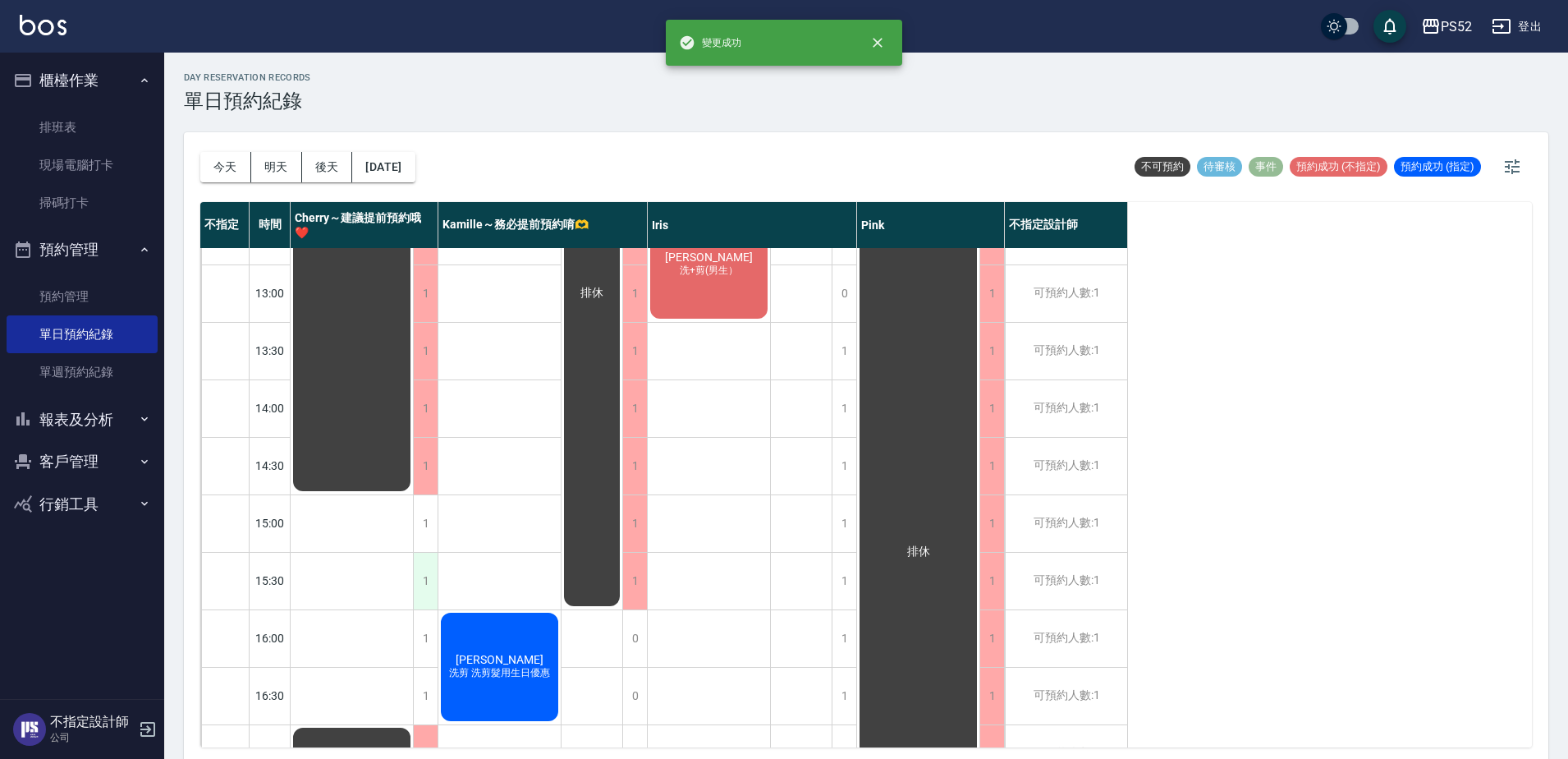
scroll to position [273, 0]
click at [413, 523] on div "排休 排休 公休" at bounding box center [351, 549] width 123 height 1150
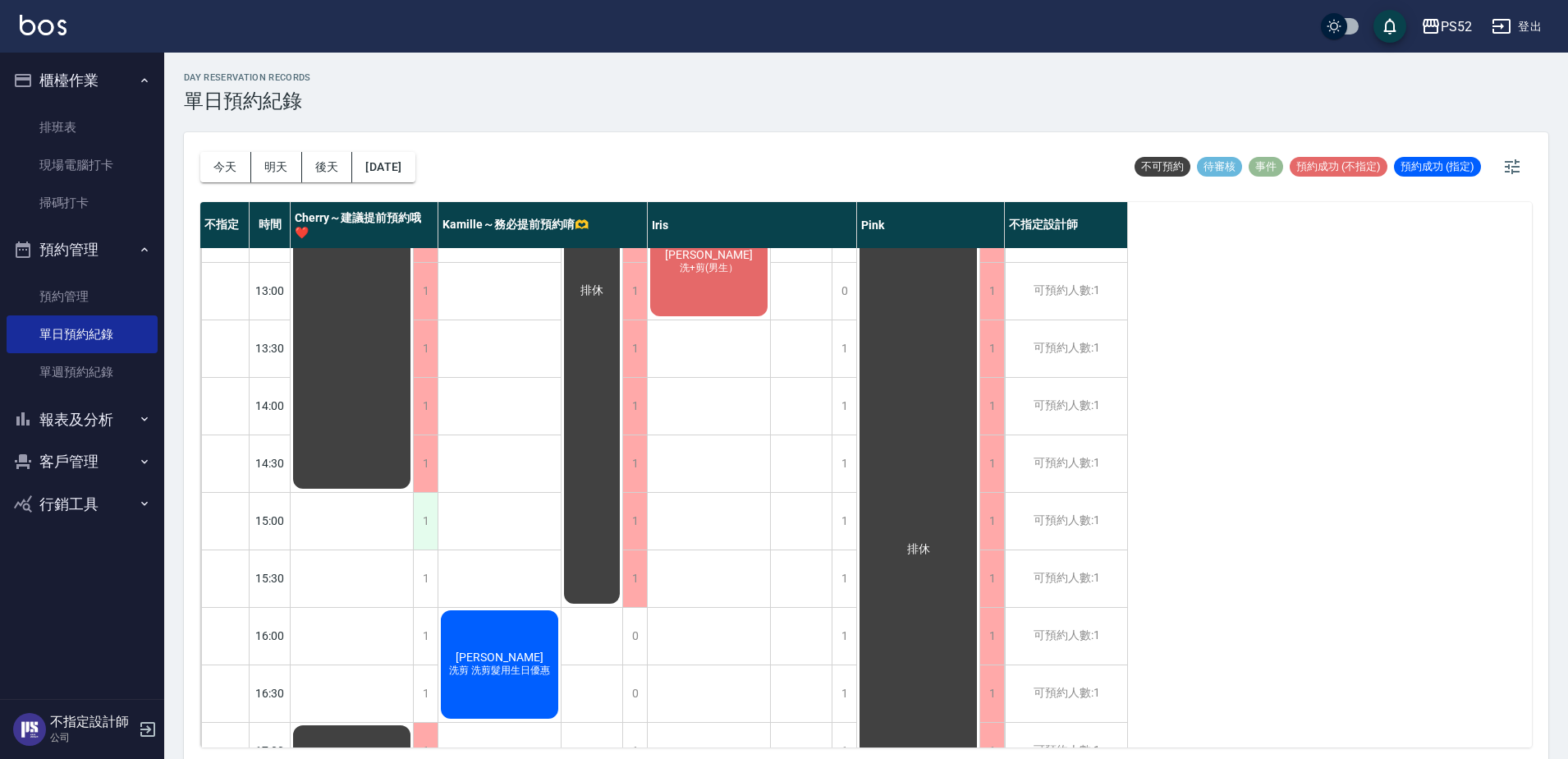
click at [426, 523] on div "1" at bounding box center [425, 521] width 25 height 57
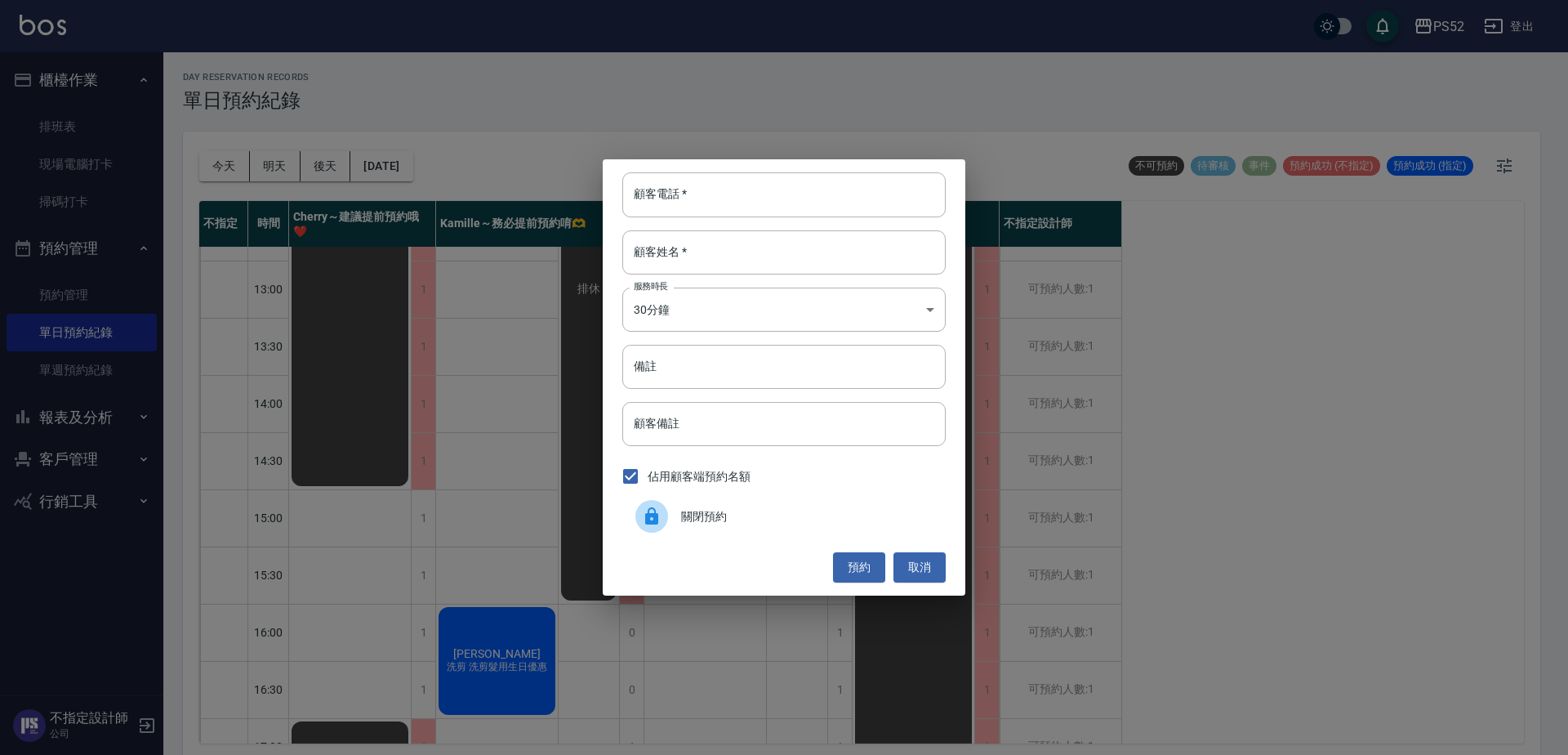
click at [664, 488] on label "佔用顧客端預約名額" at bounding box center [682, 476] width 137 height 34
click at [648, 488] on input "佔用顧客端預約名額" at bounding box center [630, 476] width 34 height 34
click at [652, 482] on span "佔用顧客端預約名額" at bounding box center [699, 477] width 103 height 18
click at [648, 482] on input "佔用顧客端預約名額" at bounding box center [630, 476] width 34 height 34
checkbox input "true"
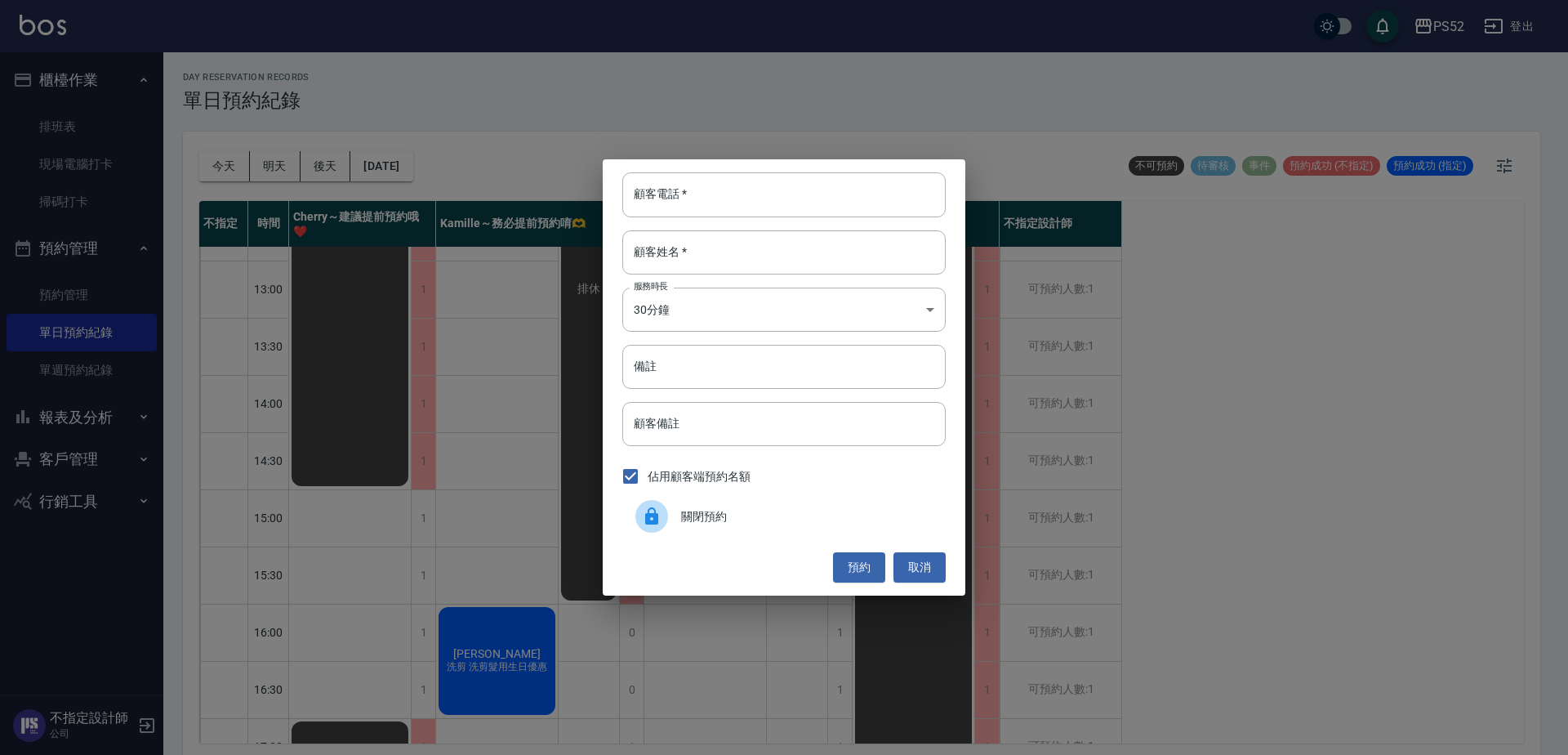
click at [717, 516] on span "關閉預約" at bounding box center [807, 517] width 252 height 18
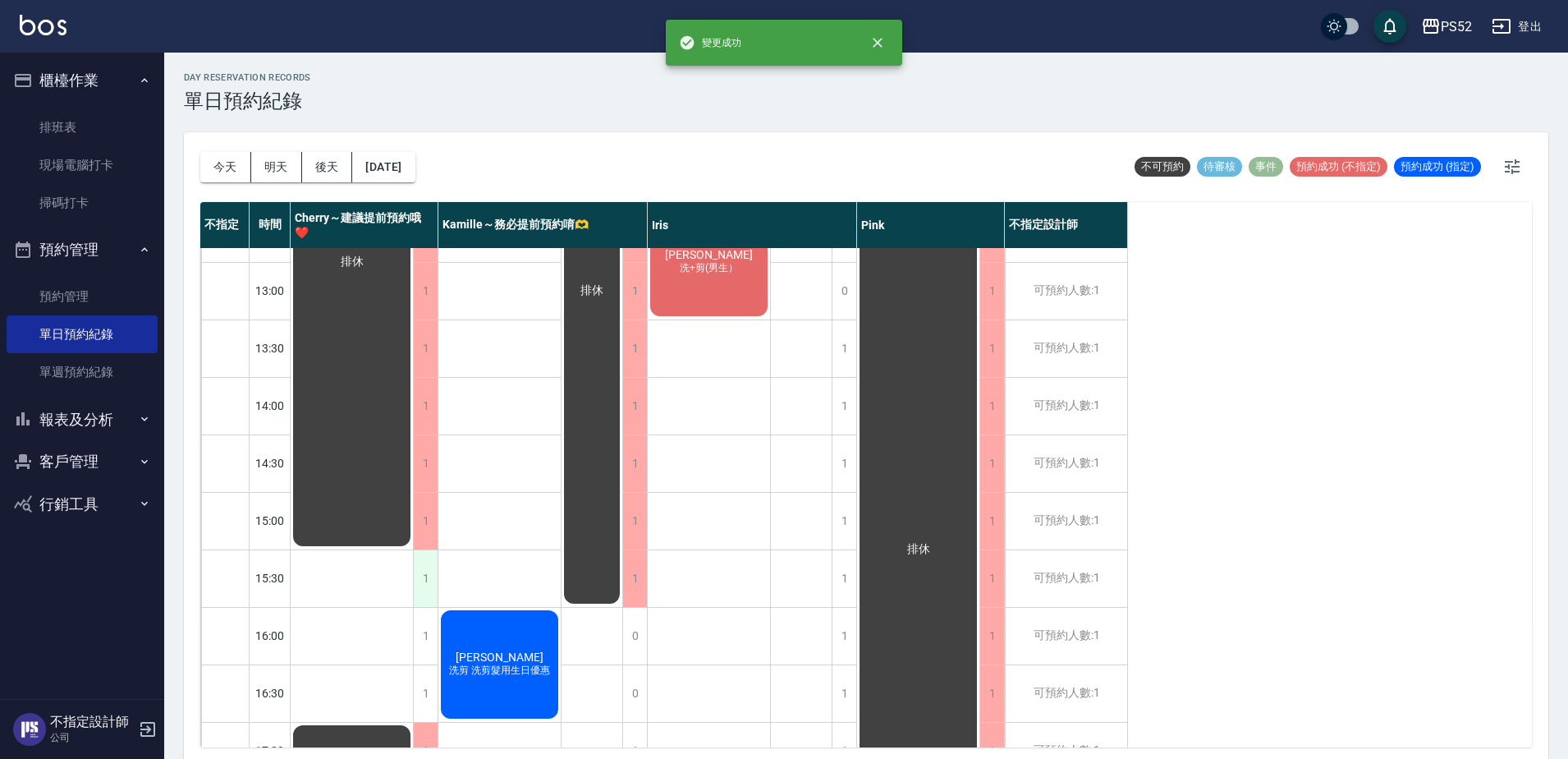
click at [433, 575] on div "1" at bounding box center [425, 578] width 25 height 57
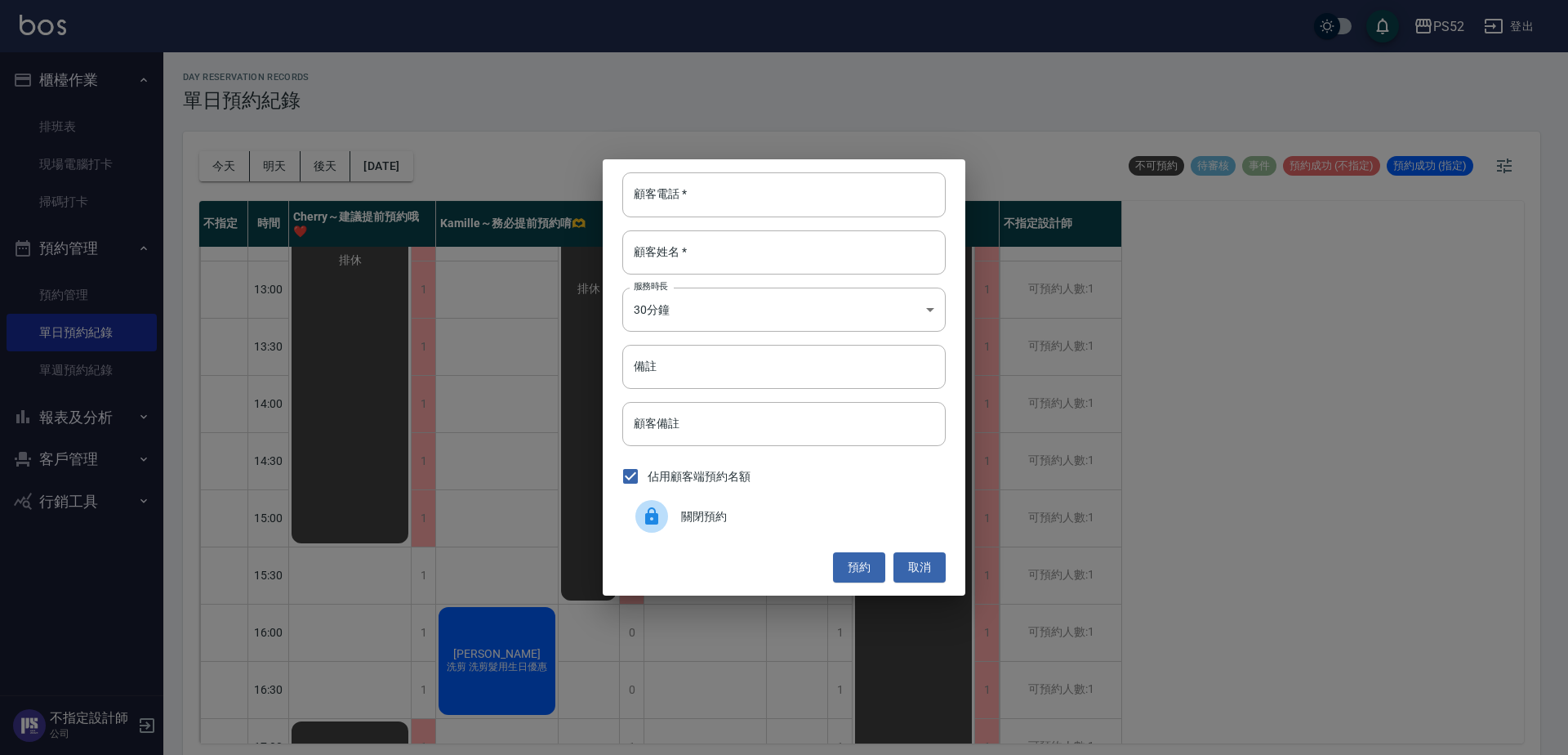
click at [707, 529] on div "關閉預約" at bounding box center [784, 516] width 323 height 46
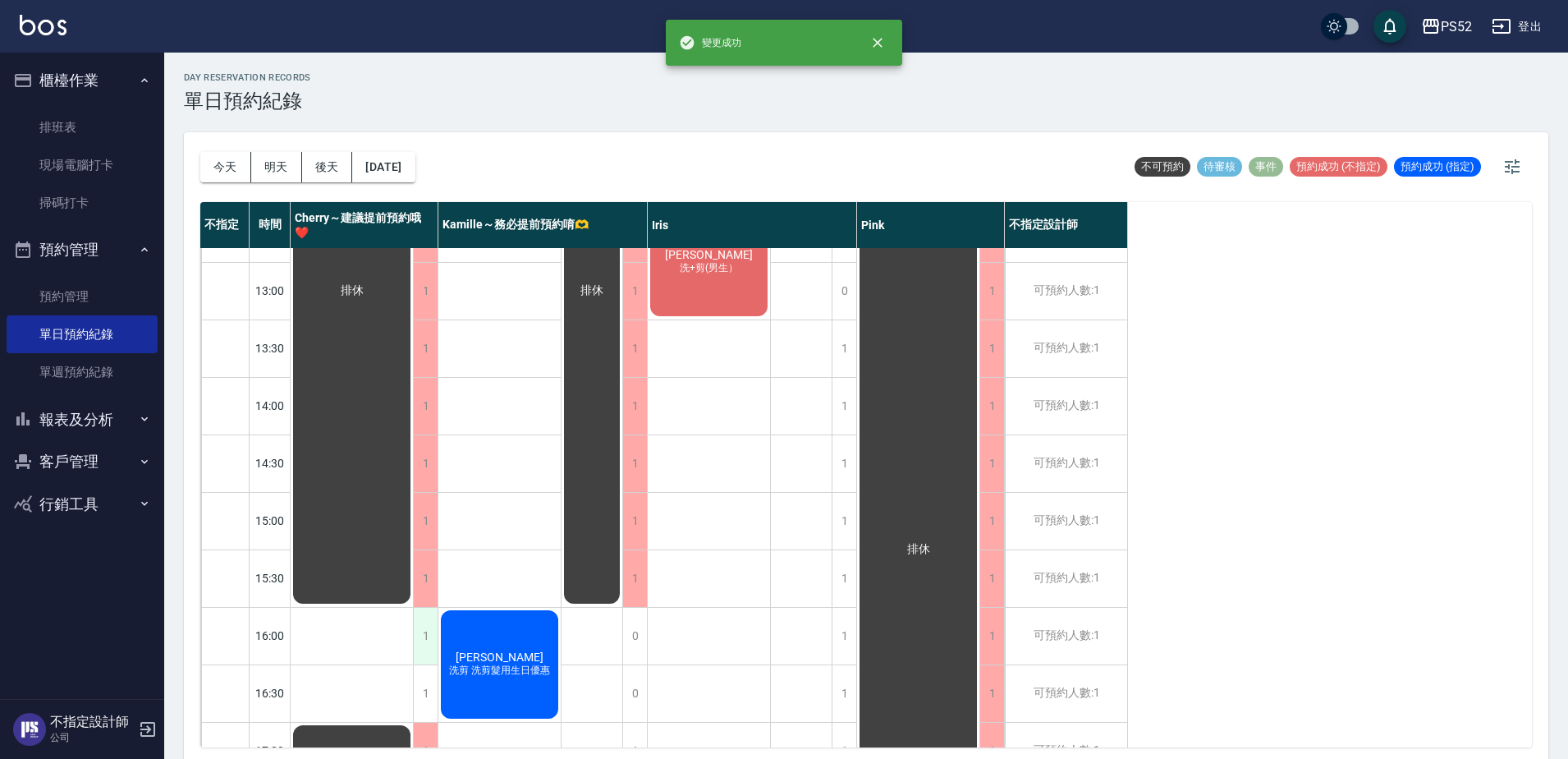
click at [433, 646] on div "1" at bounding box center [425, 636] width 25 height 57
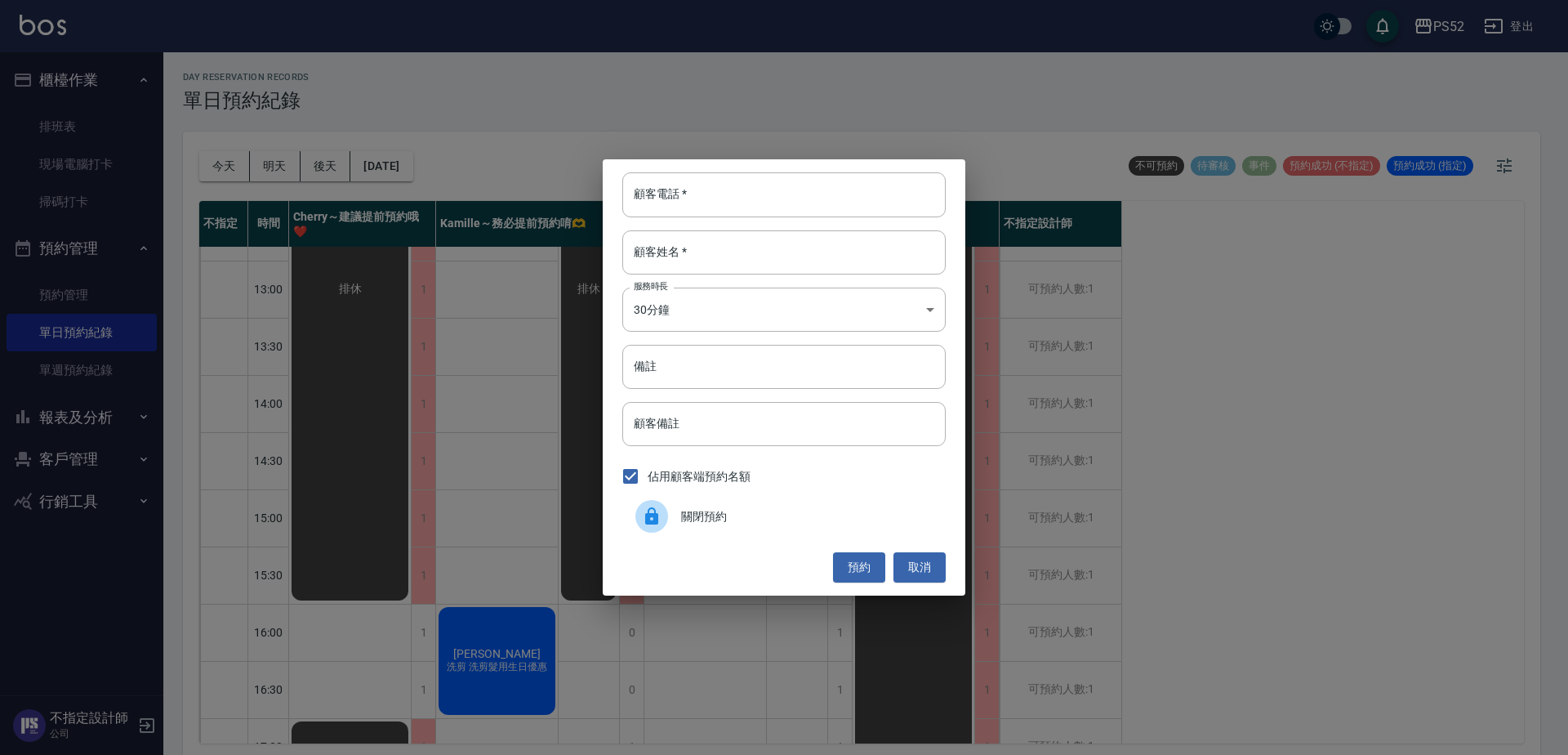
click at [684, 540] on div "顧客電話   * 顧客電話   * 顧客姓名   * 顧客姓名   * 服務時長 30分鐘 1 服務時長 備註 備註 顧客備註 顧客備註 佔用顧客端預約名額 …" at bounding box center [784, 377] width 362 height 436
click at [690, 524] on span "關閉預約" at bounding box center [807, 517] width 252 height 18
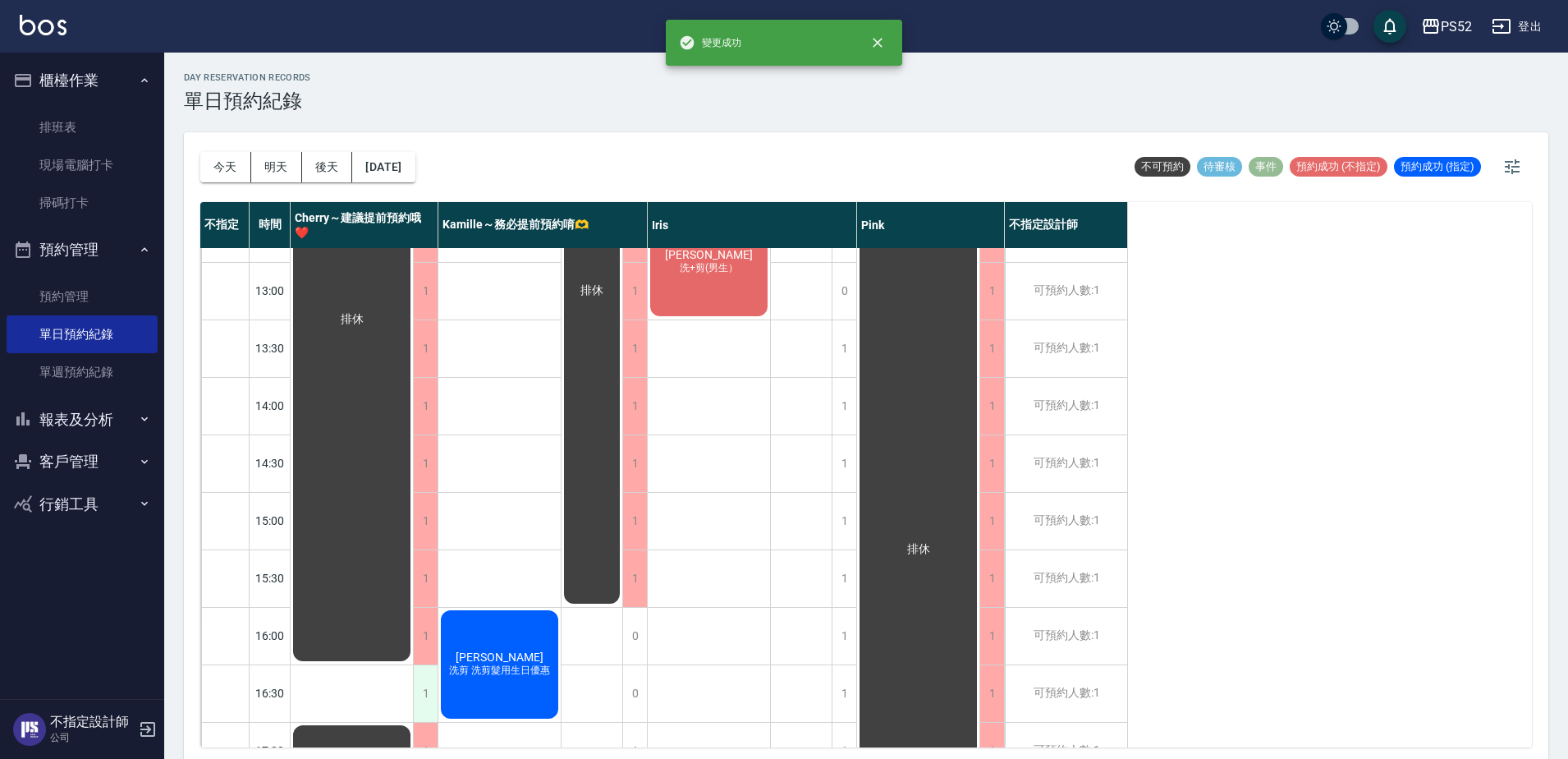
click at [432, 698] on div "1" at bounding box center [425, 693] width 25 height 57
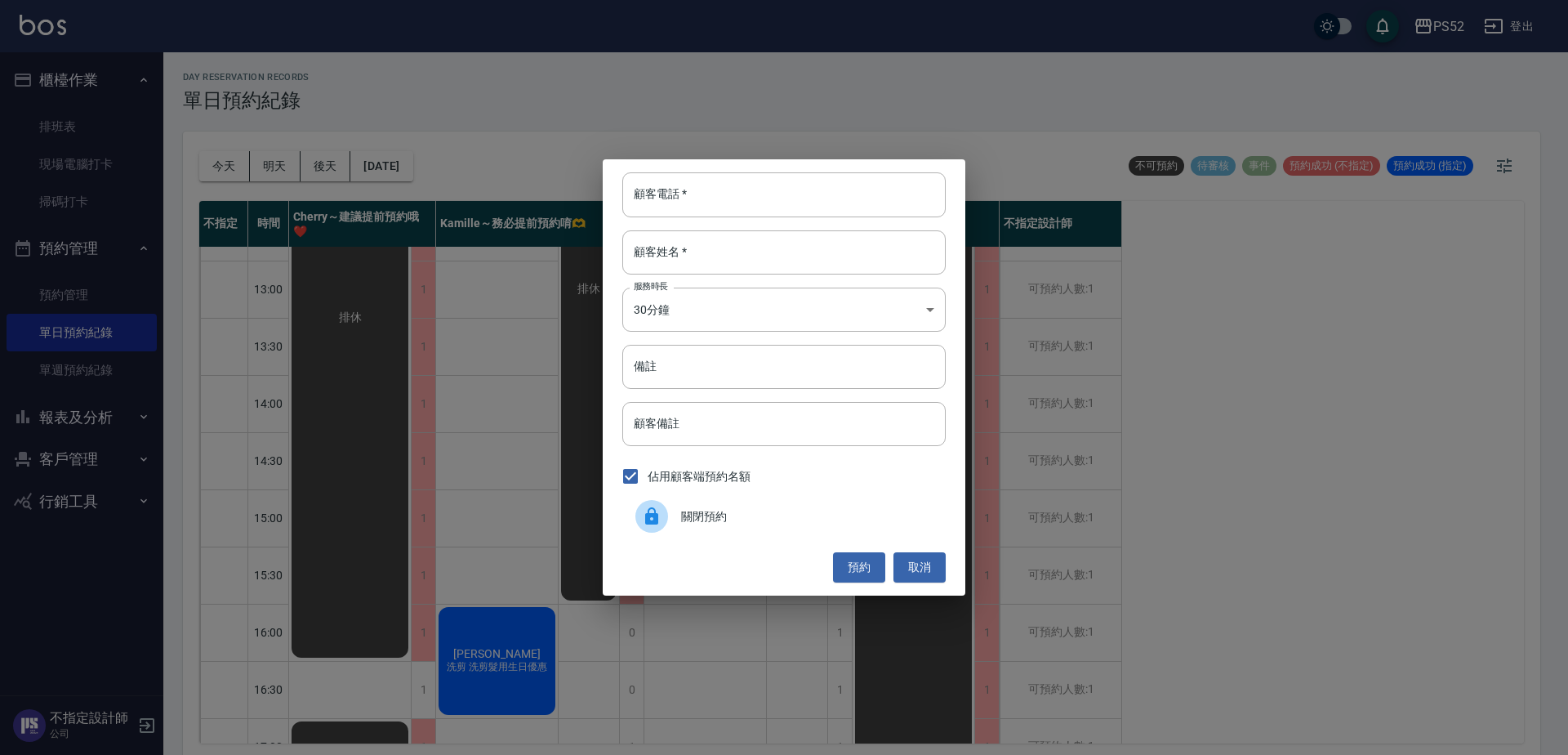
click at [724, 511] on span "關閉預約" at bounding box center [807, 517] width 252 height 18
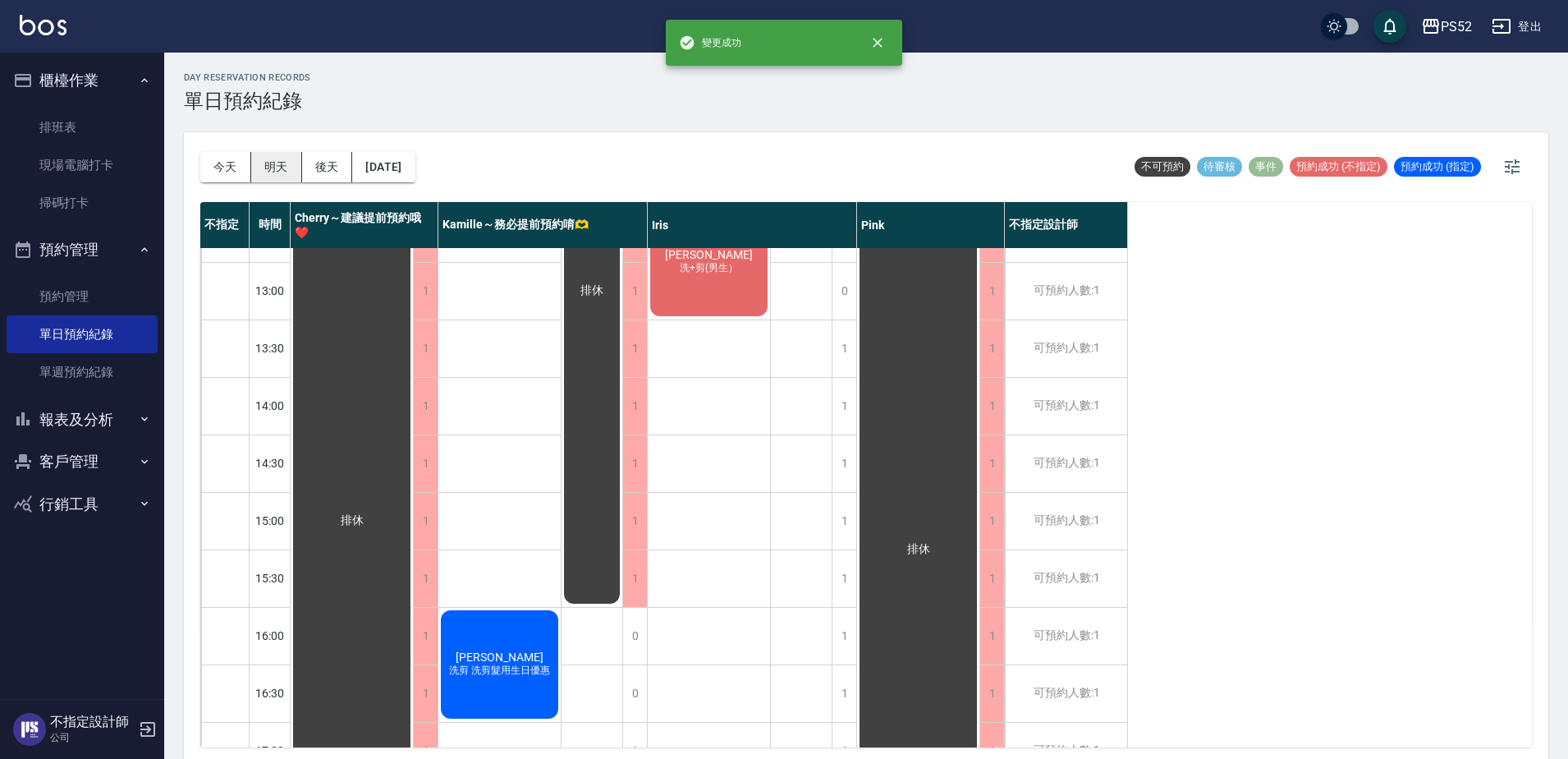
click at [282, 154] on button "明天" at bounding box center [277, 167] width 51 height 30
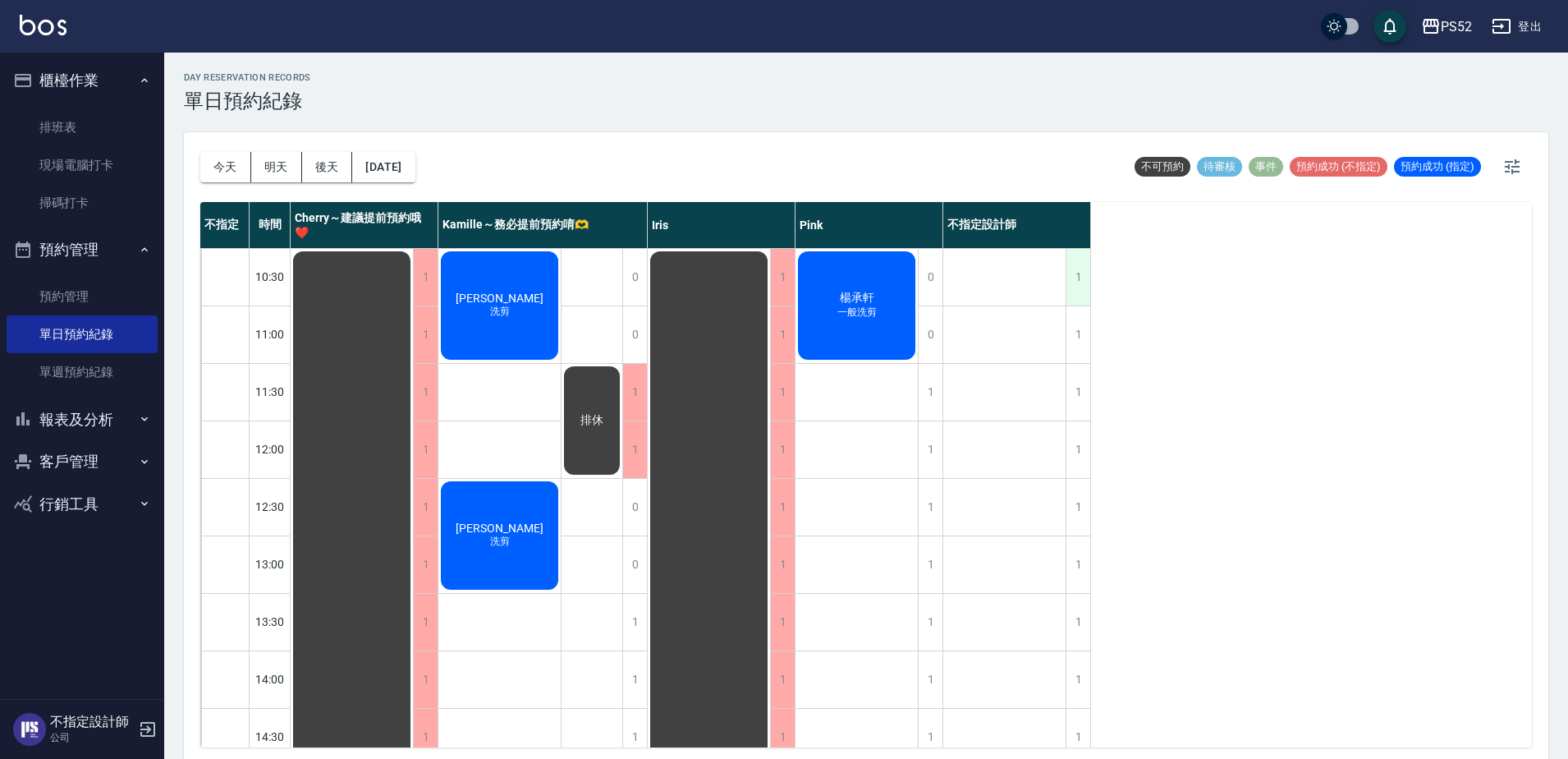
click at [1087, 286] on div "1" at bounding box center [1077, 277] width 25 height 57
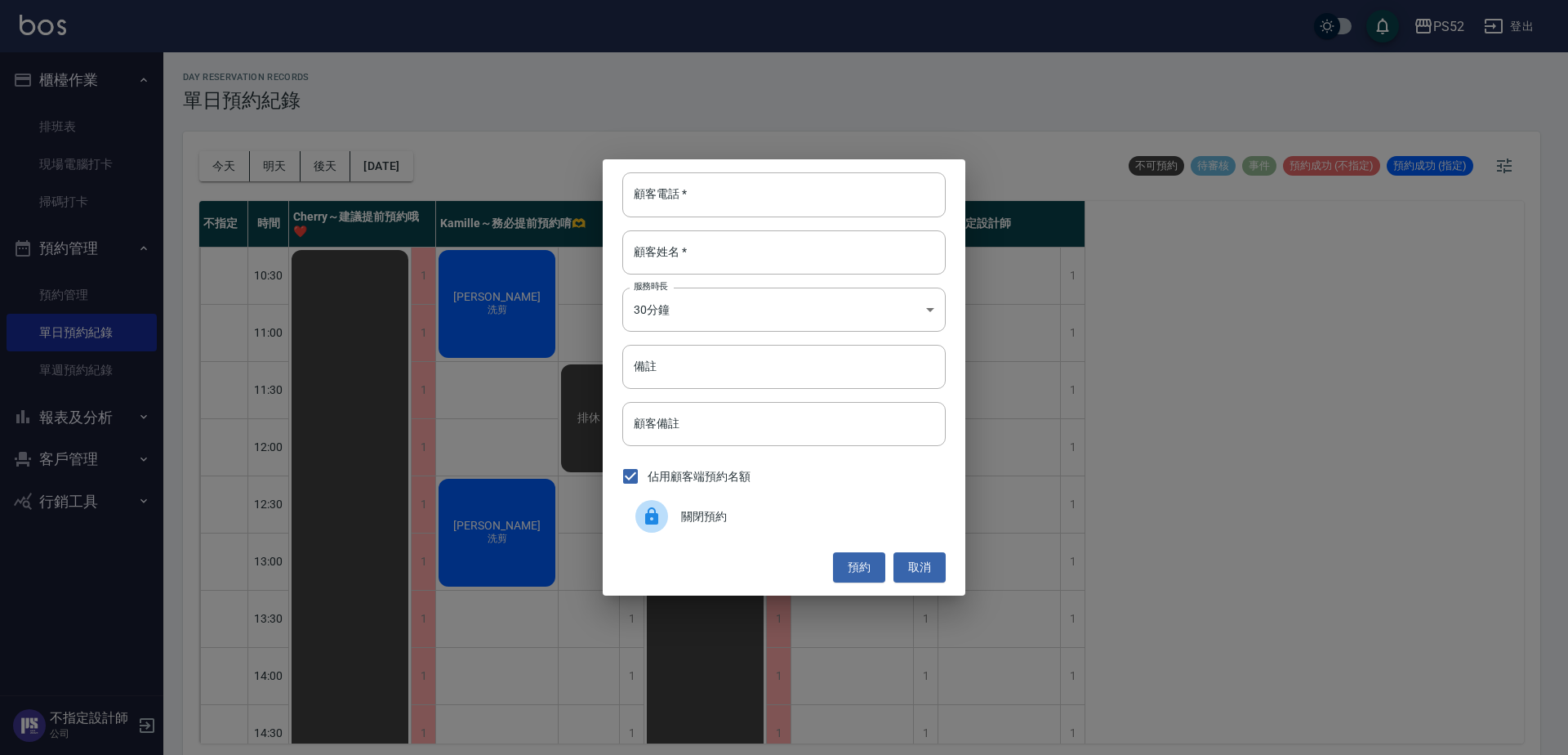
click at [698, 499] on div "關閉預約" at bounding box center [784, 516] width 323 height 46
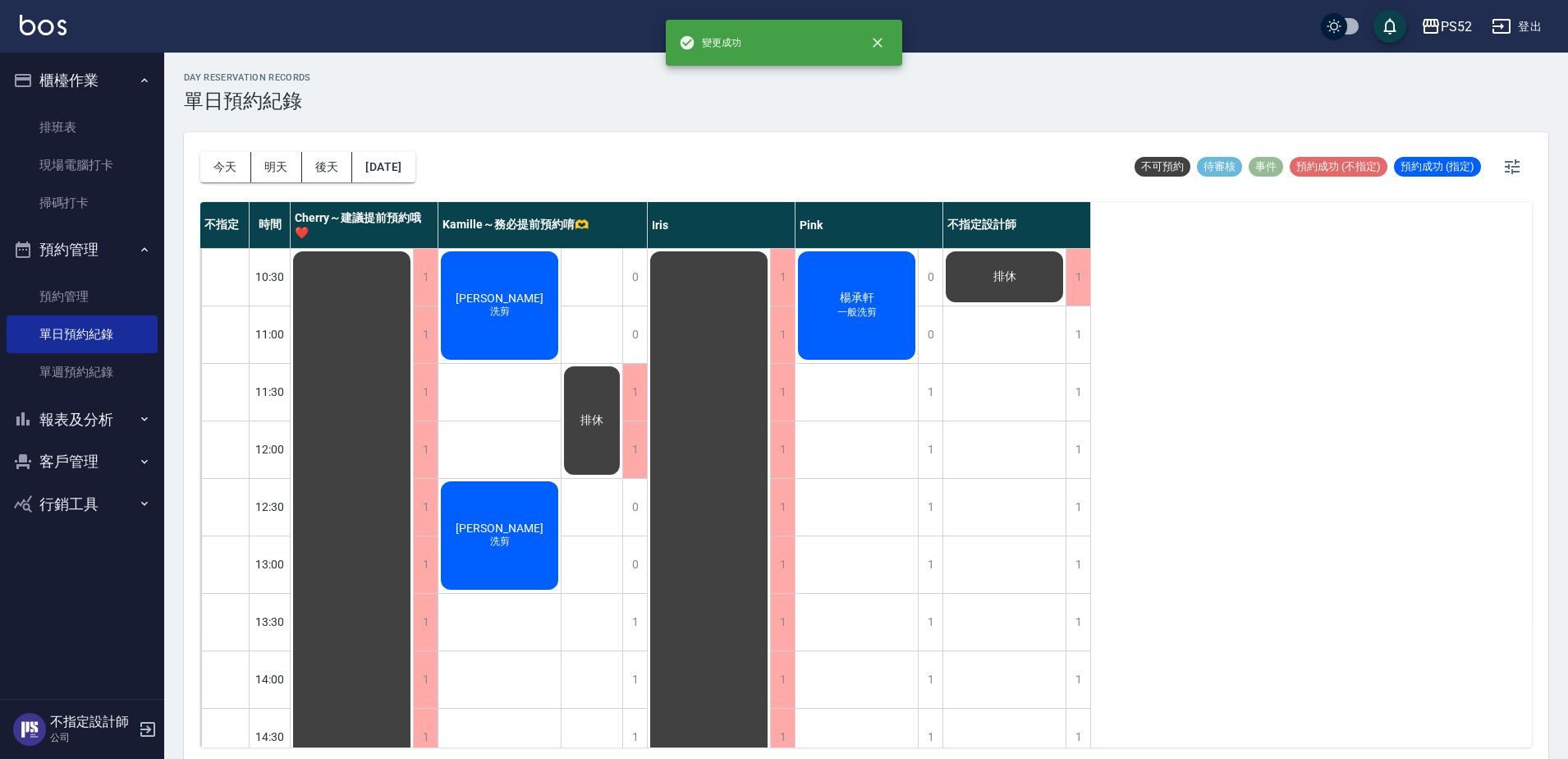
click at [1069, 340] on div "1" at bounding box center [1077, 335] width 25 height 57
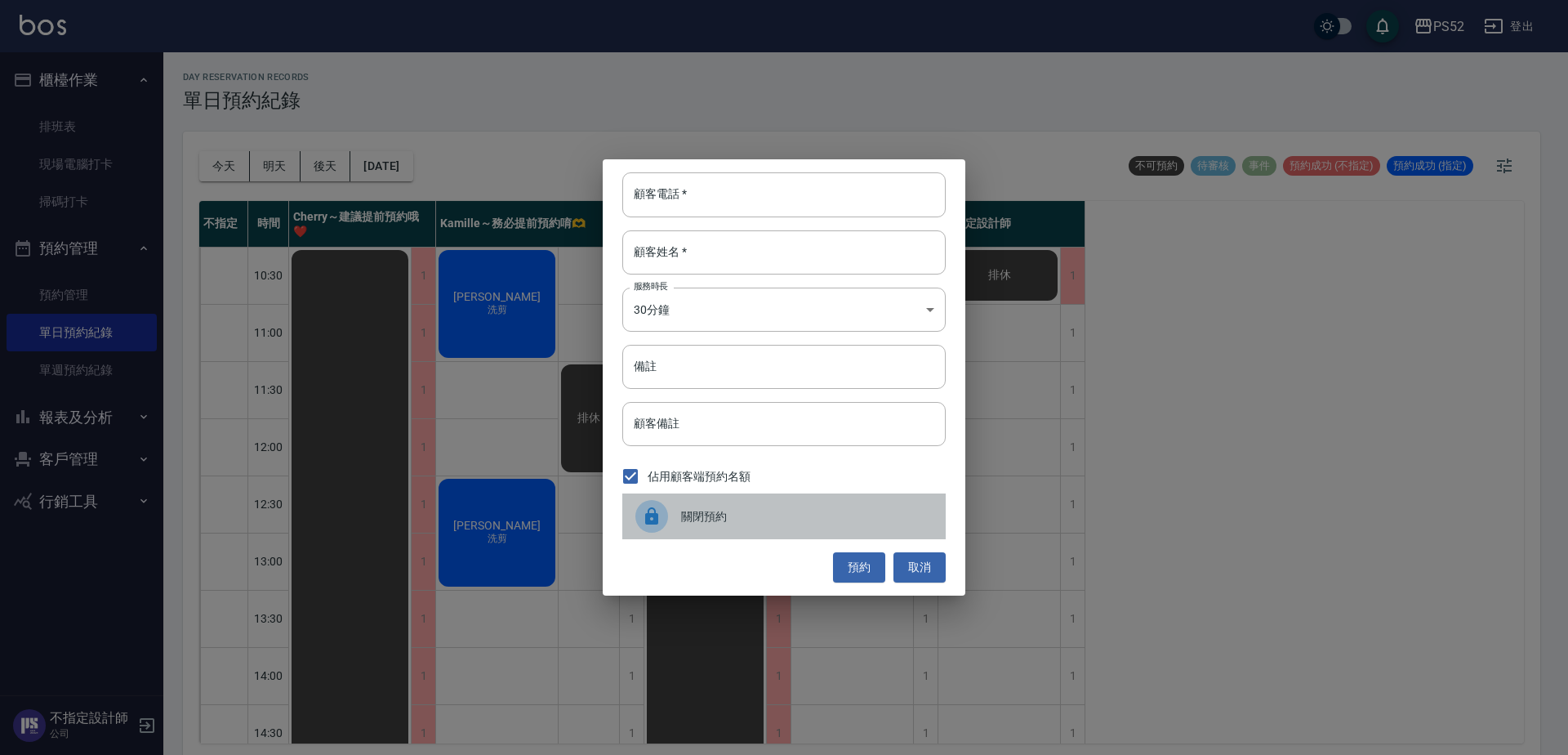
click at [670, 520] on div at bounding box center [658, 516] width 46 height 32
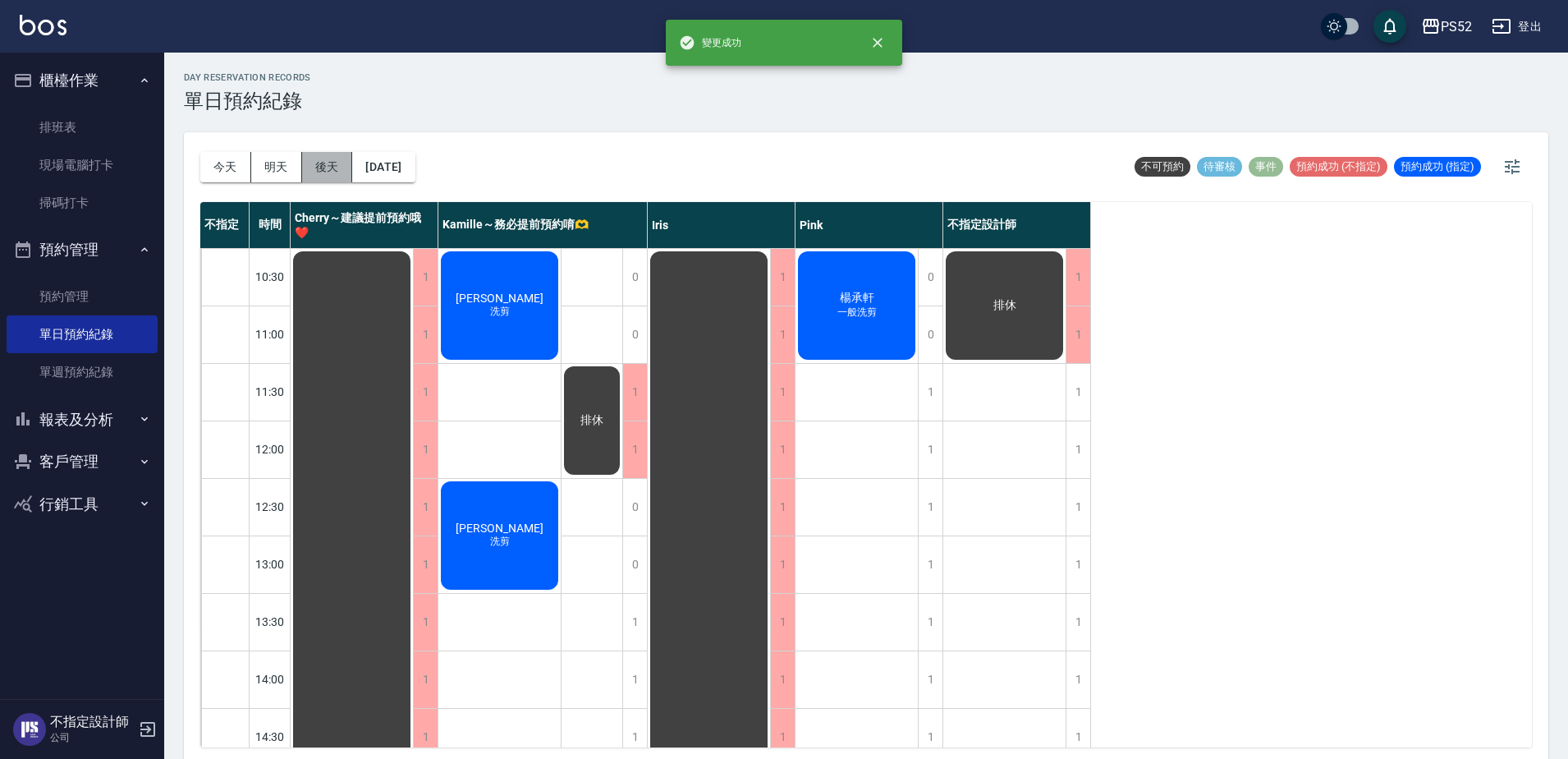
click at [341, 166] on button "後天" at bounding box center [328, 167] width 51 height 30
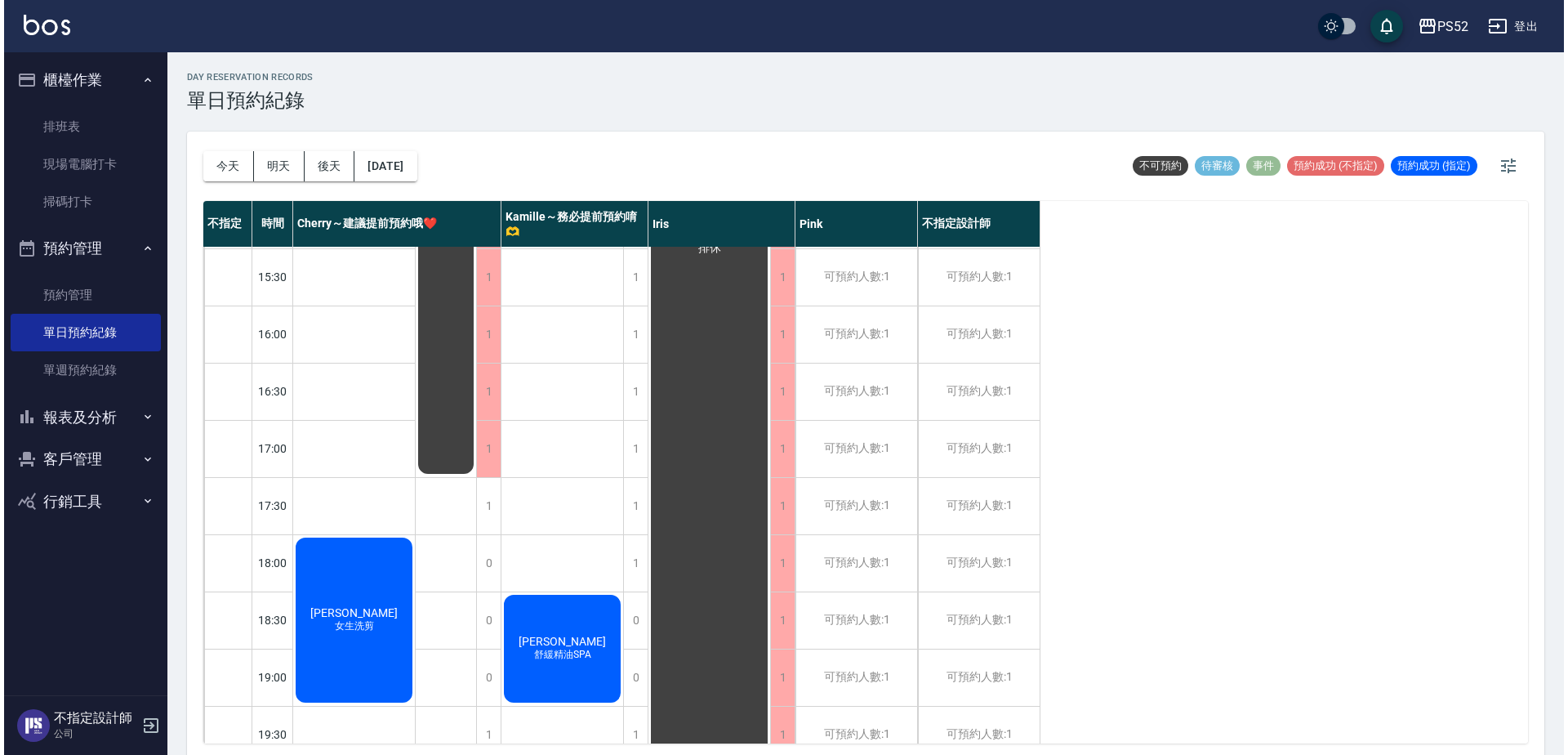
scroll to position [571, 0]
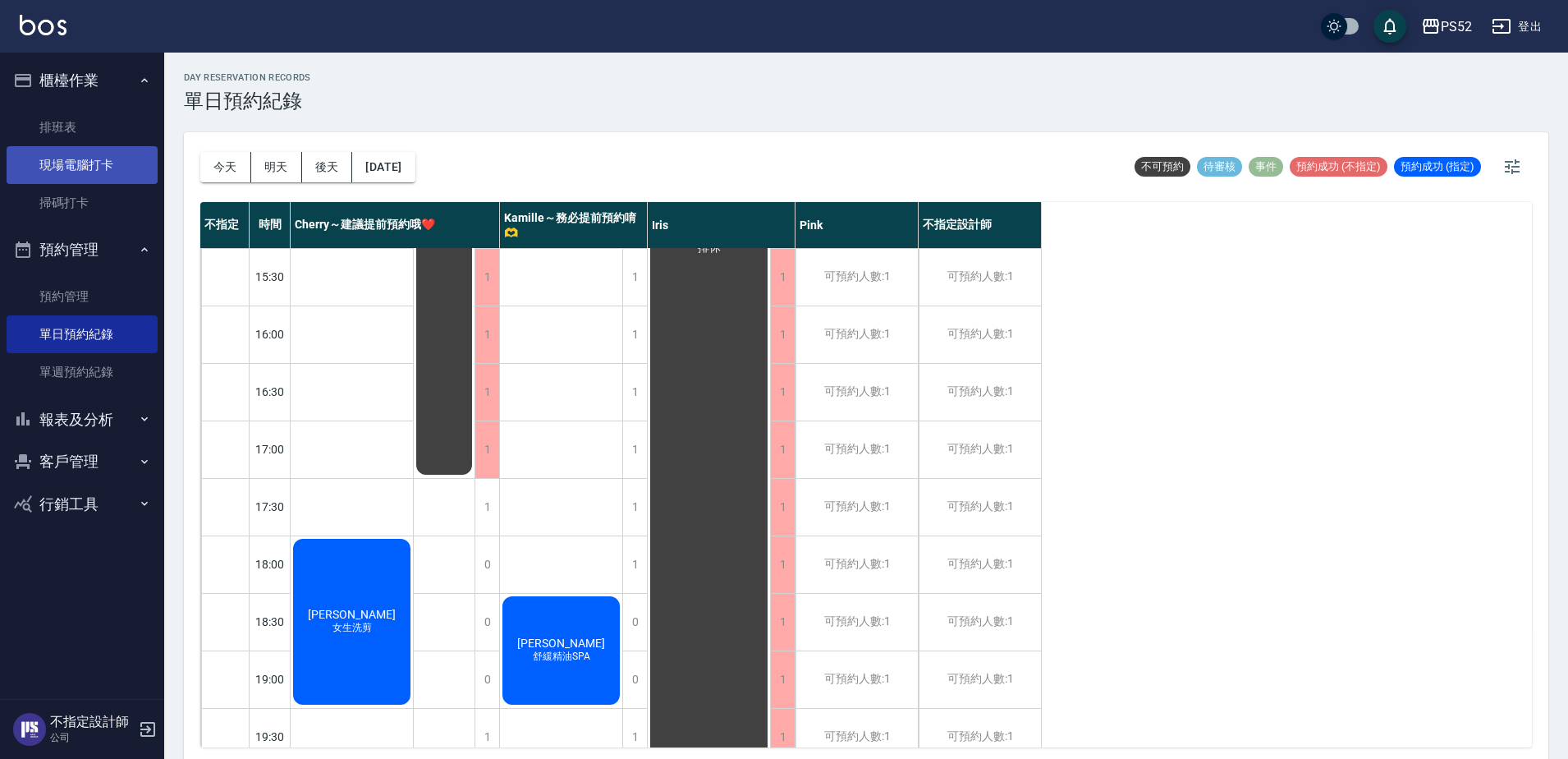
click at [100, 148] on link "現場電腦打卡" at bounding box center [82, 165] width 151 height 37
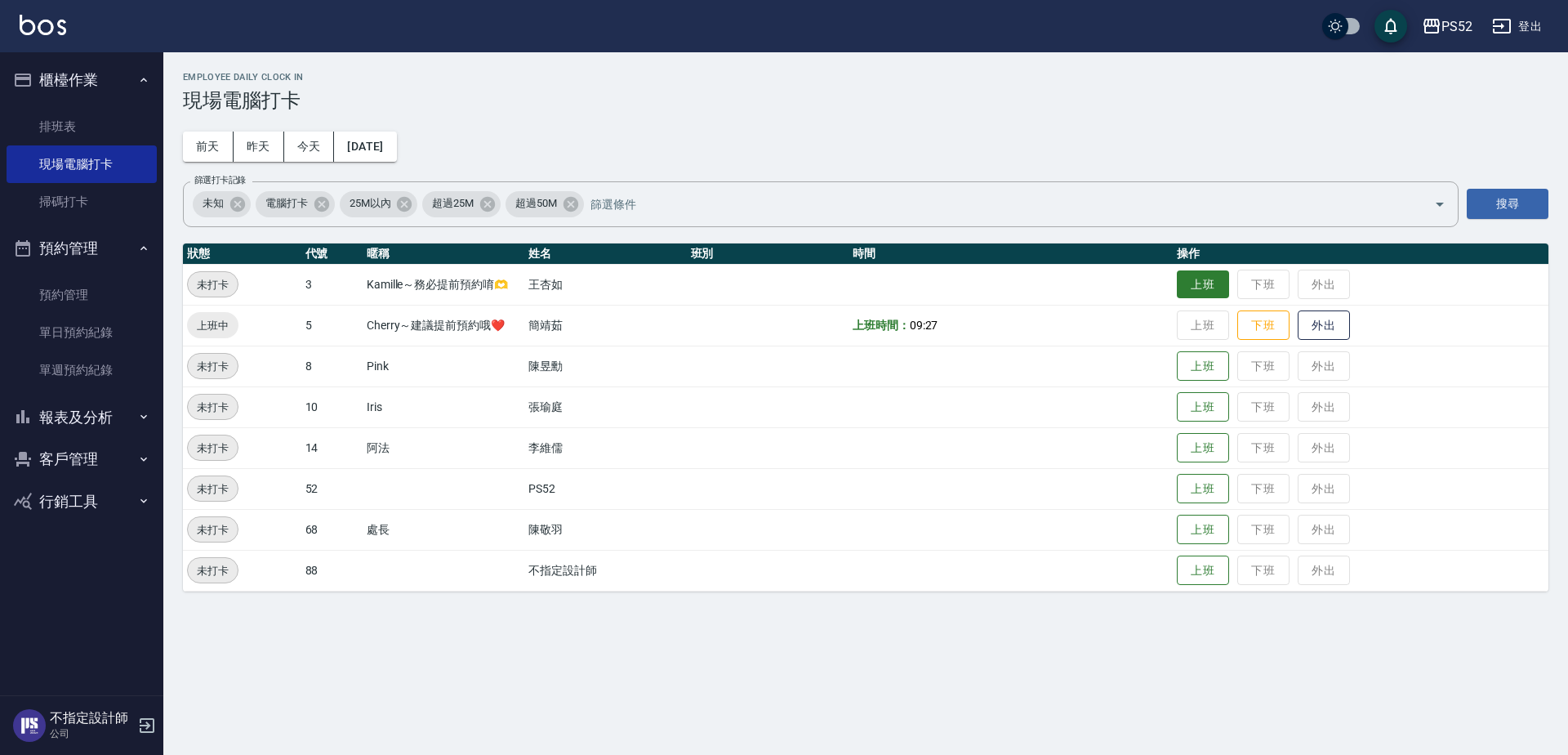
click at [1199, 290] on button "上班" at bounding box center [1204, 284] width 53 height 28
click at [1212, 403] on button "上班" at bounding box center [1204, 406] width 53 height 28
